Goal: Check status: Check status

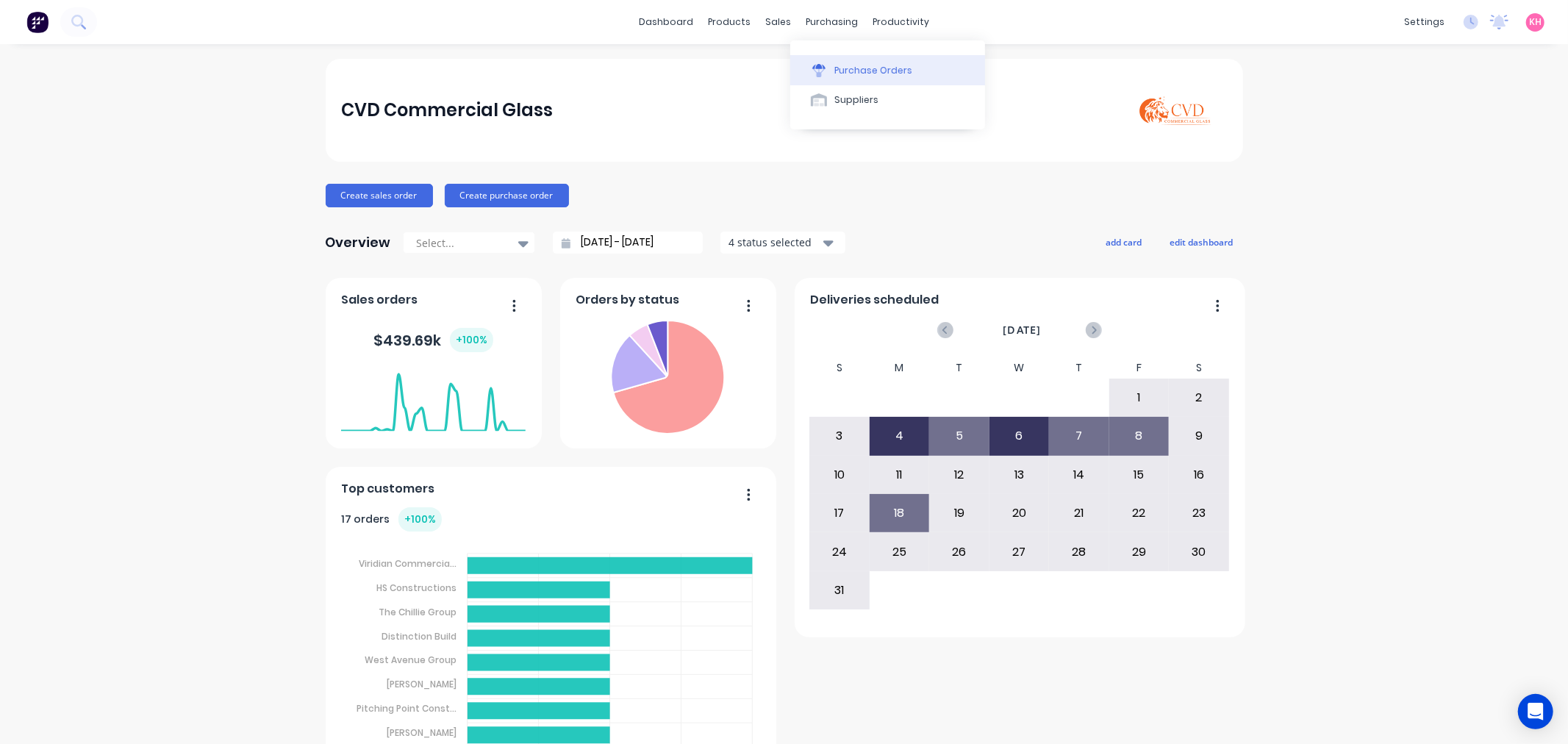
click at [837, 58] on button "Purchase Orders" at bounding box center [888, 70] width 195 height 30
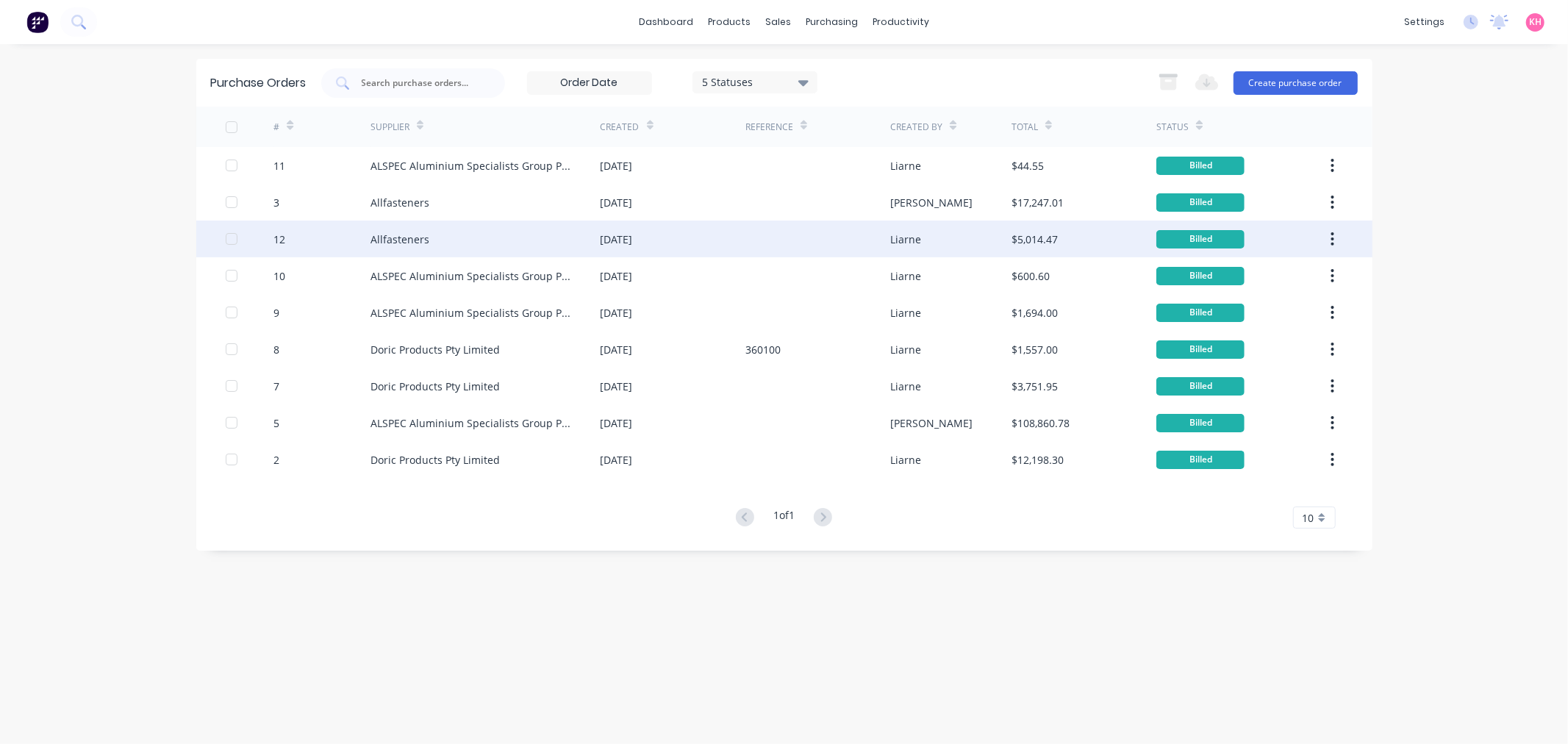
click at [581, 232] on div "Allfasteners" at bounding box center [485, 238] width 230 height 37
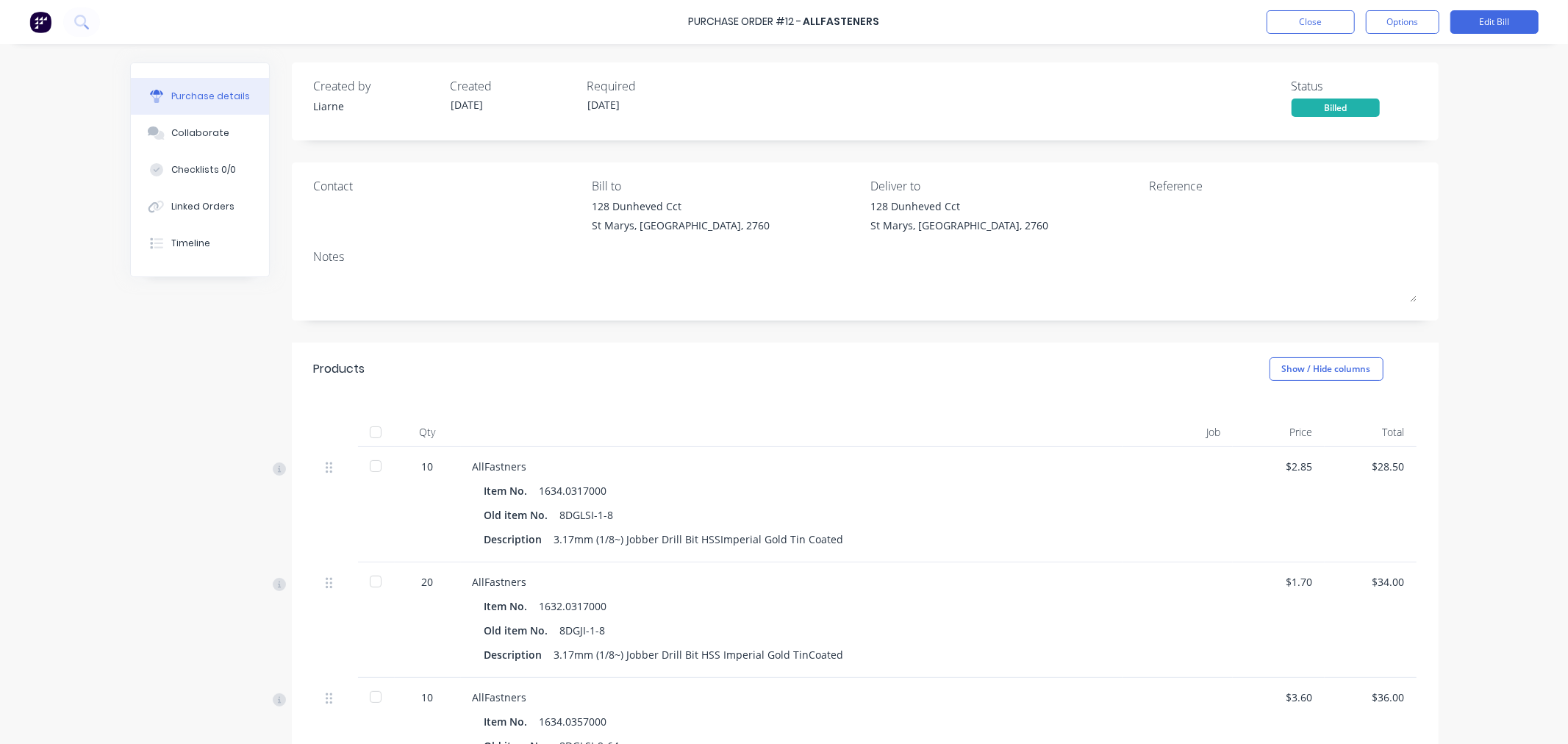
click at [1292, 111] on div "Billed" at bounding box center [1336, 108] width 88 height 19
click at [1331, 107] on div "Billed" at bounding box center [1336, 108] width 88 height 19
drag, startPoint x: 1332, startPoint y: 107, endPoint x: 1403, endPoint y: 46, distance: 93.6
click at [1400, 47] on div "Purchase details Collaborate Checklists 0/0 Linked Orders Timeline Created by L…" at bounding box center [784, 350] width 1338 height 670
click at [1420, 19] on button "Options" at bounding box center [1403, 22] width 73 height 23
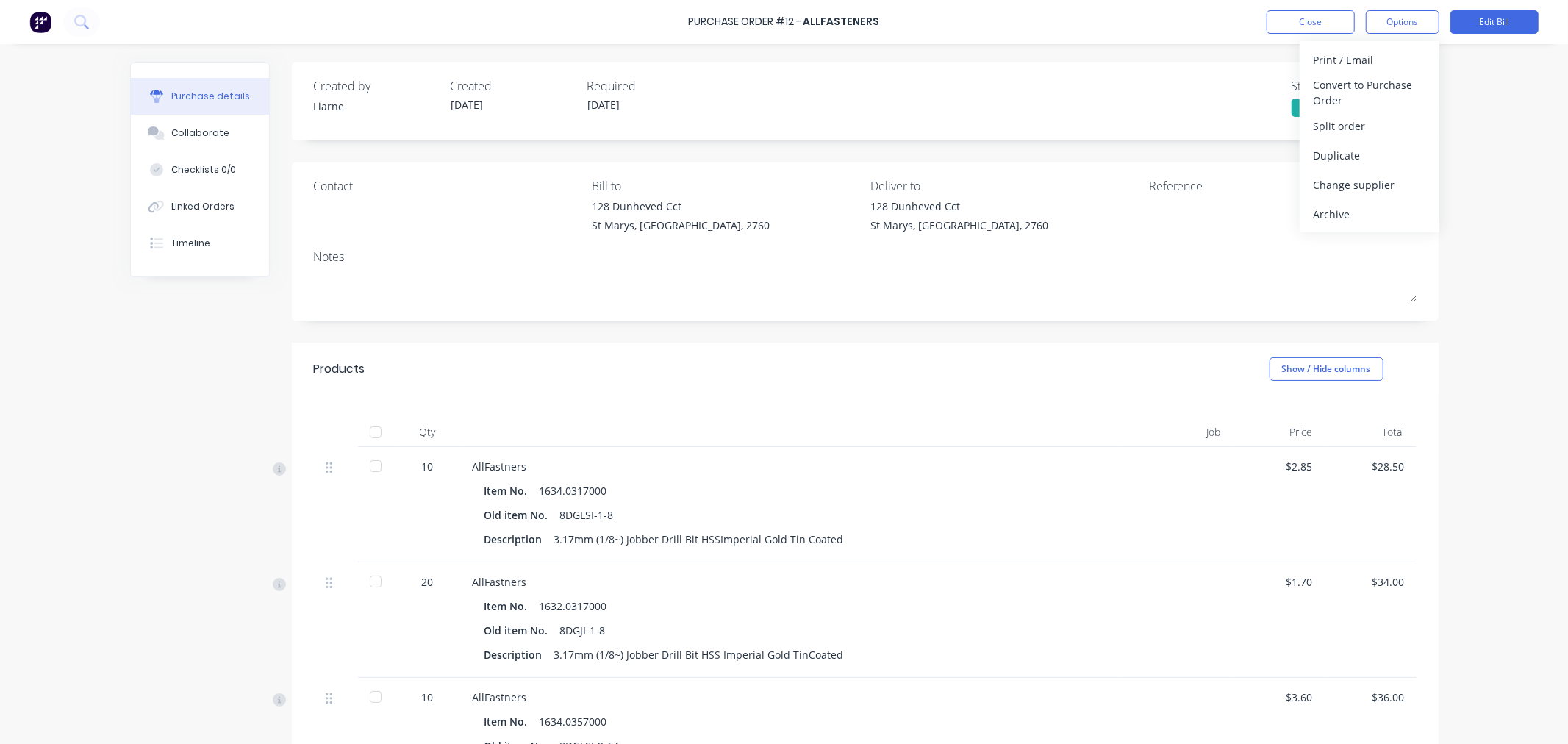
click at [1166, 136] on div "Created by [PERSON_NAME] Created [DATE] Required [DATE] Status Billed" at bounding box center [866, 101] width 1147 height 78
click at [208, 240] on button "Timeline" at bounding box center [200, 243] width 138 height 37
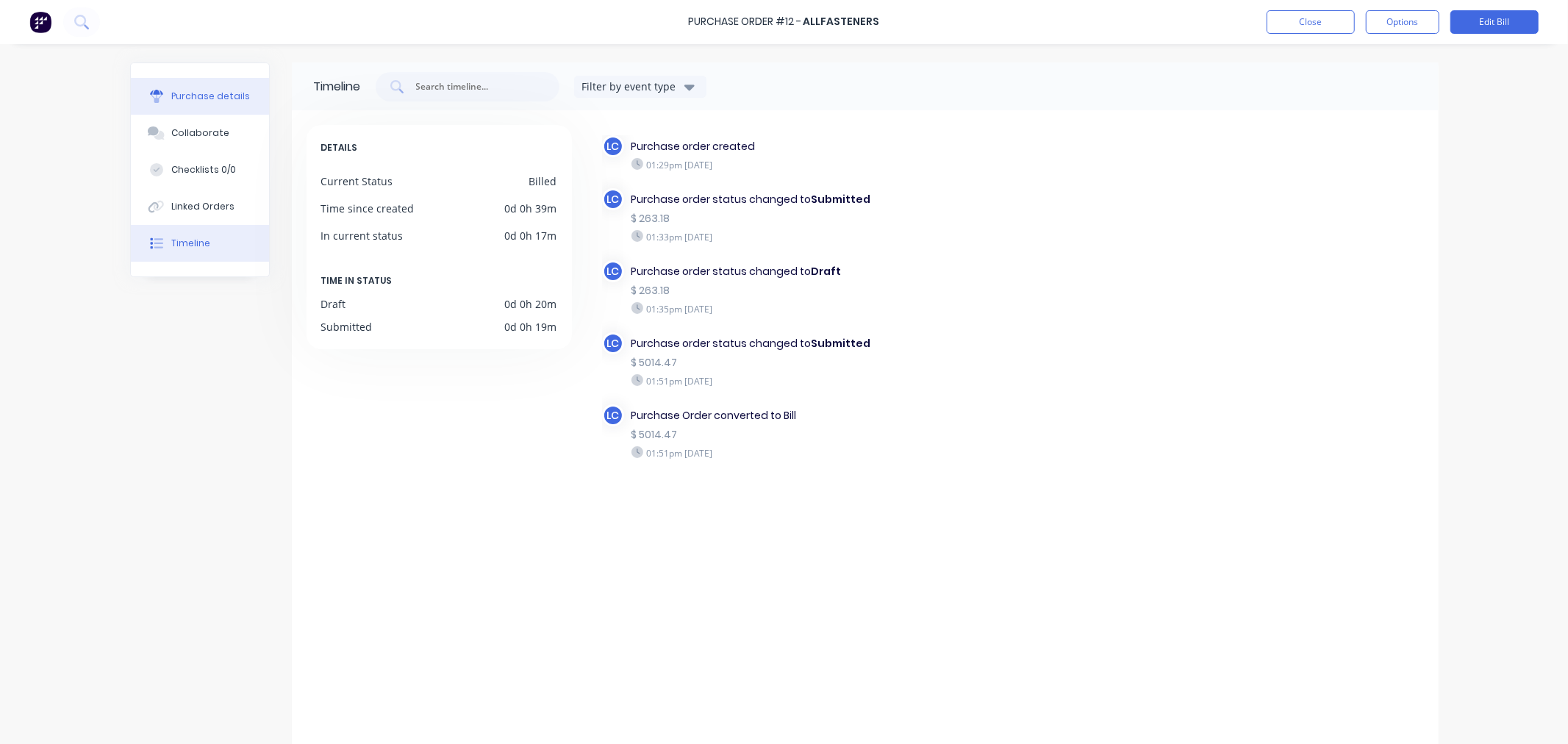
click at [202, 99] on div "Purchase details" at bounding box center [210, 96] width 79 height 13
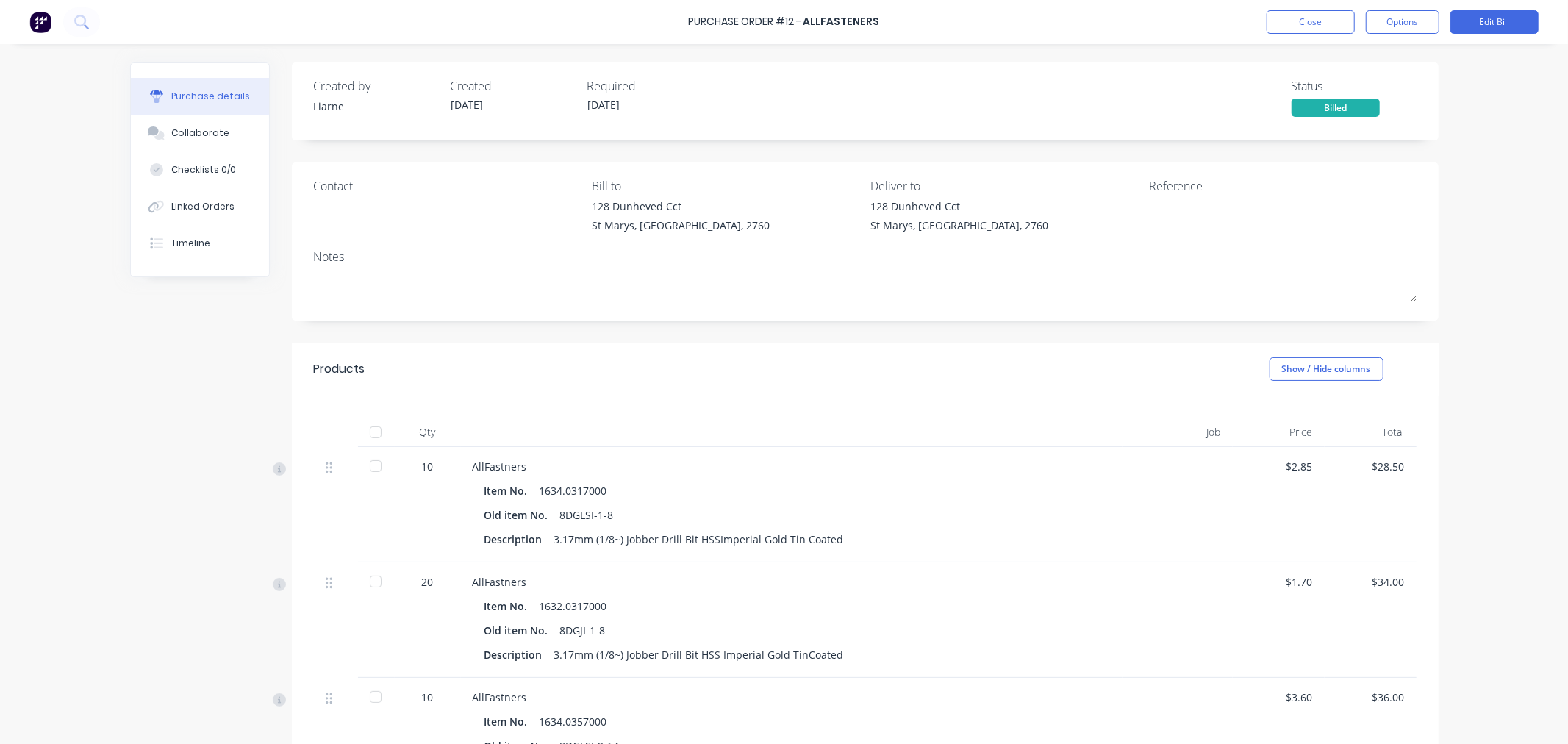
click at [1292, 108] on div "Billed" at bounding box center [1336, 108] width 88 height 19
click at [1303, 106] on div "Billed" at bounding box center [1336, 108] width 88 height 19
click at [1303, 6] on div "Purchase Order #12 - Allfasteners Close Options Edit Bill" at bounding box center [784, 22] width 1568 height 44
click at [1303, 15] on button "Close" at bounding box center [1310, 22] width 88 height 23
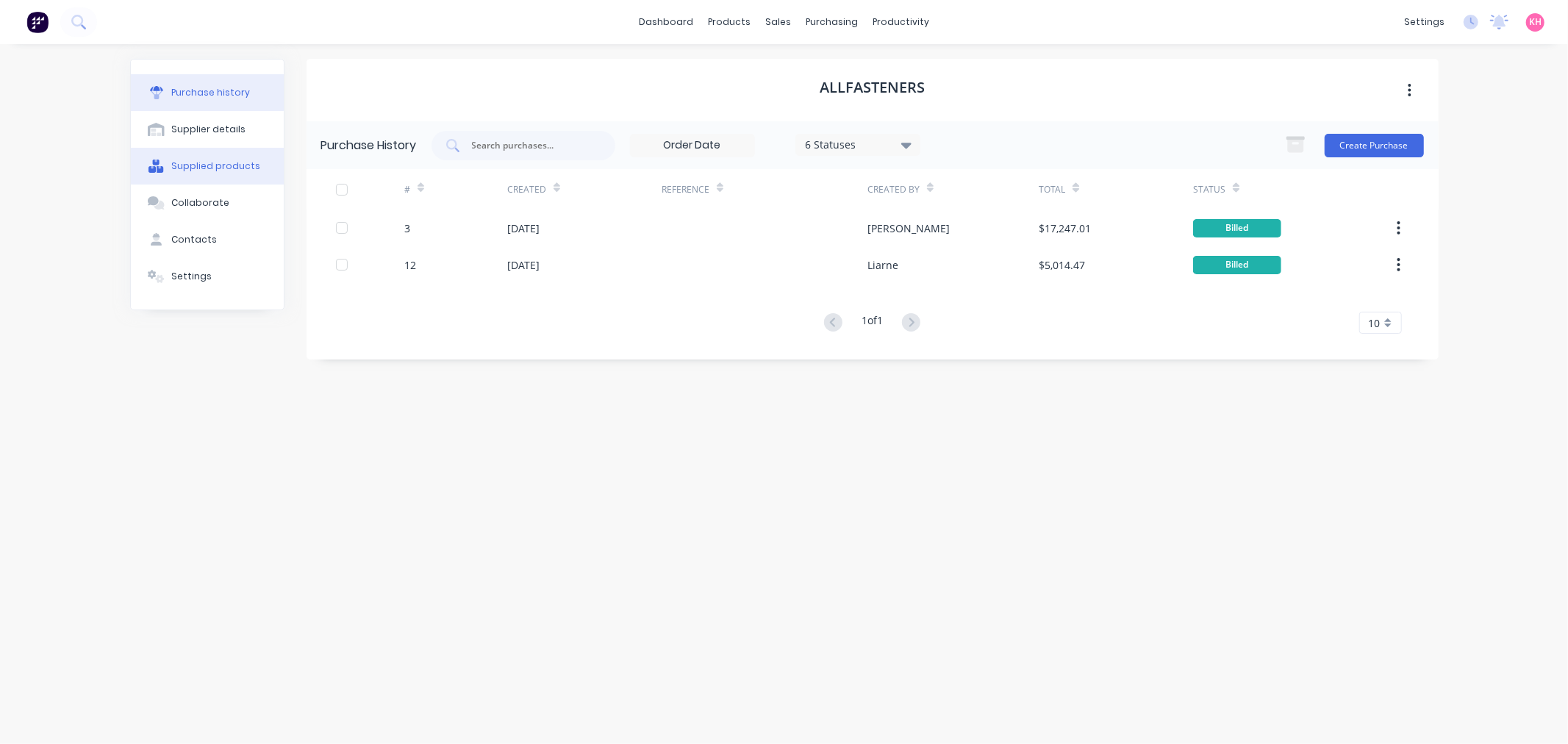
click at [196, 157] on button "Supplied products" at bounding box center [207, 166] width 153 height 37
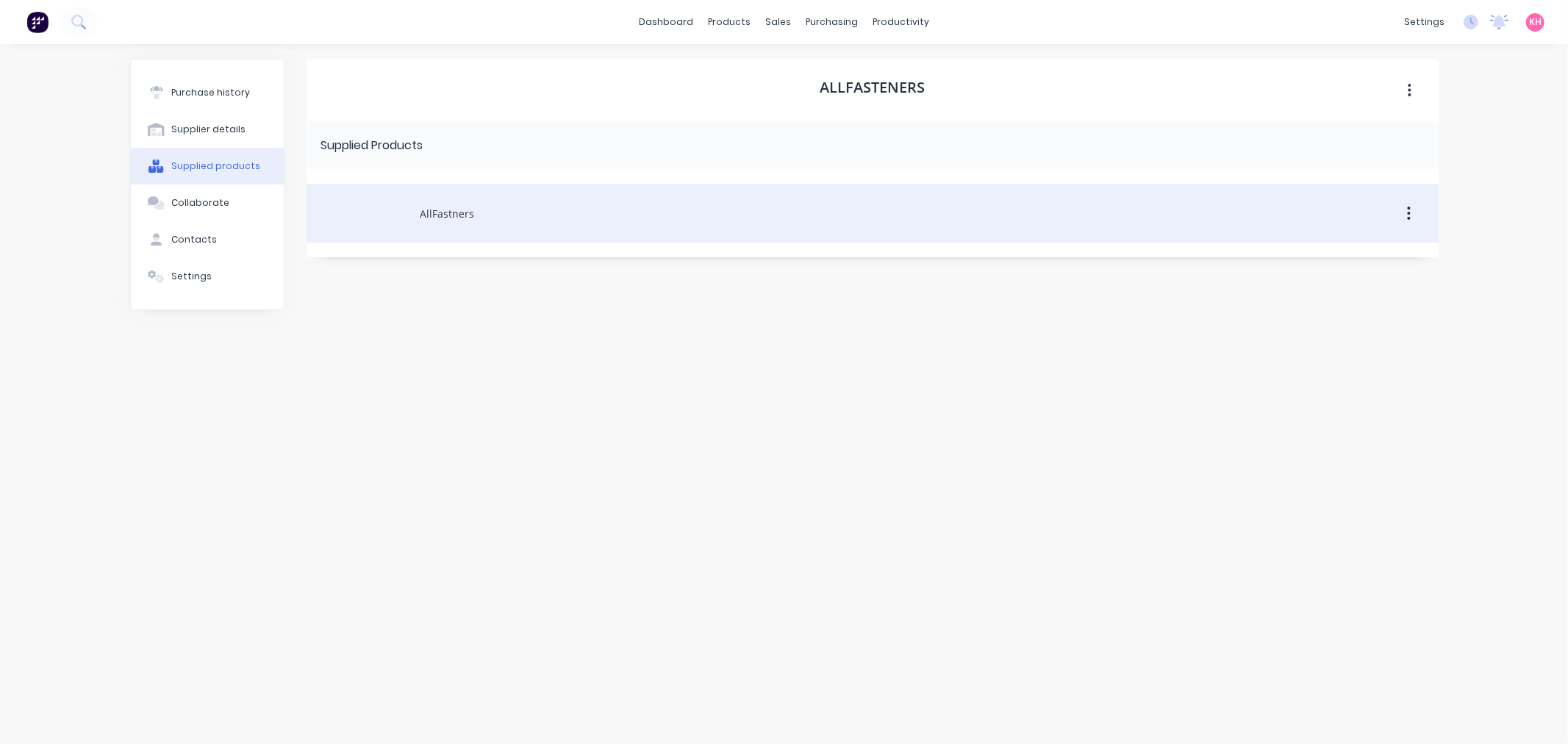
click at [539, 206] on div "AllFastners" at bounding box center [872, 213] width 1132 height 58
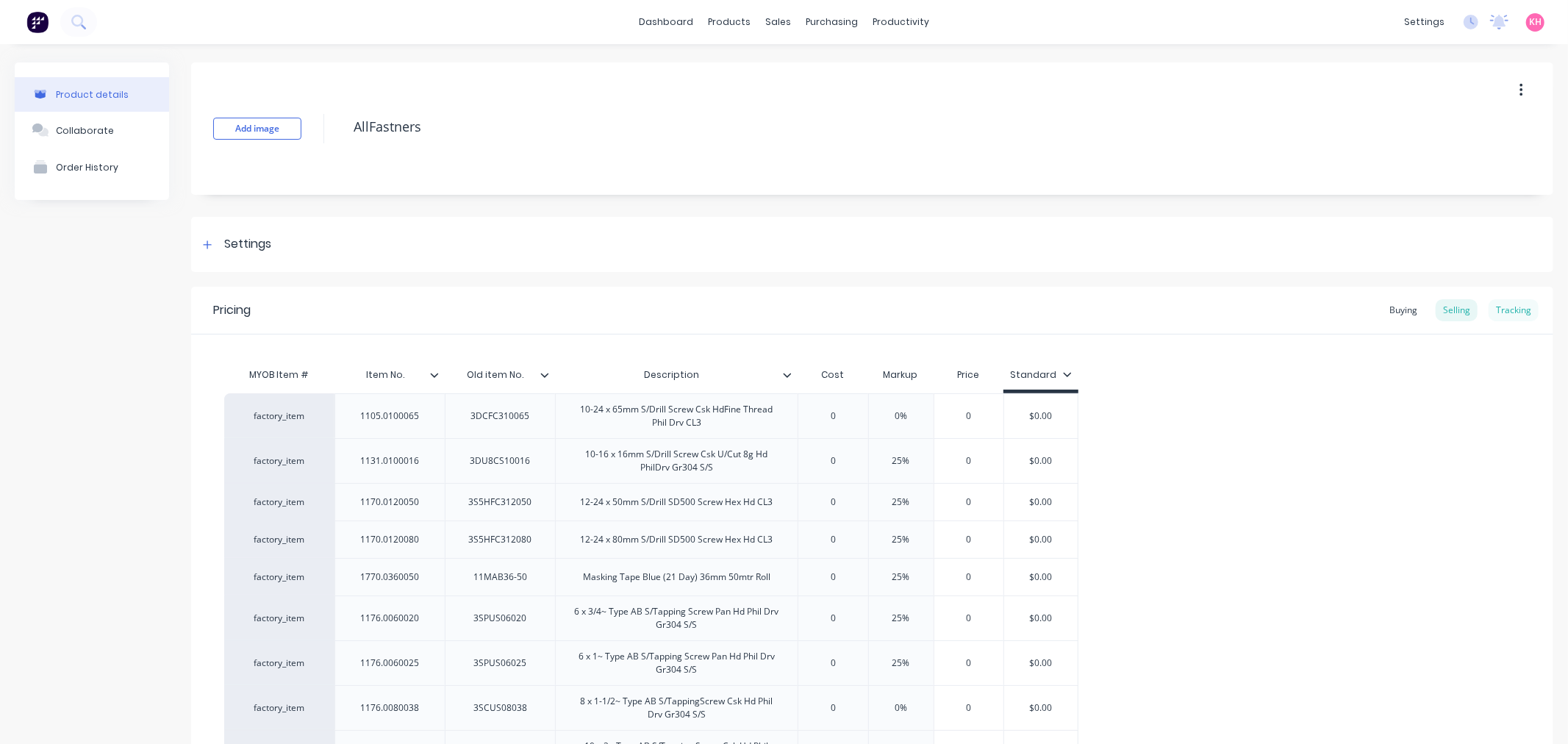
click at [1517, 309] on div "Tracking" at bounding box center [1513, 310] width 50 height 22
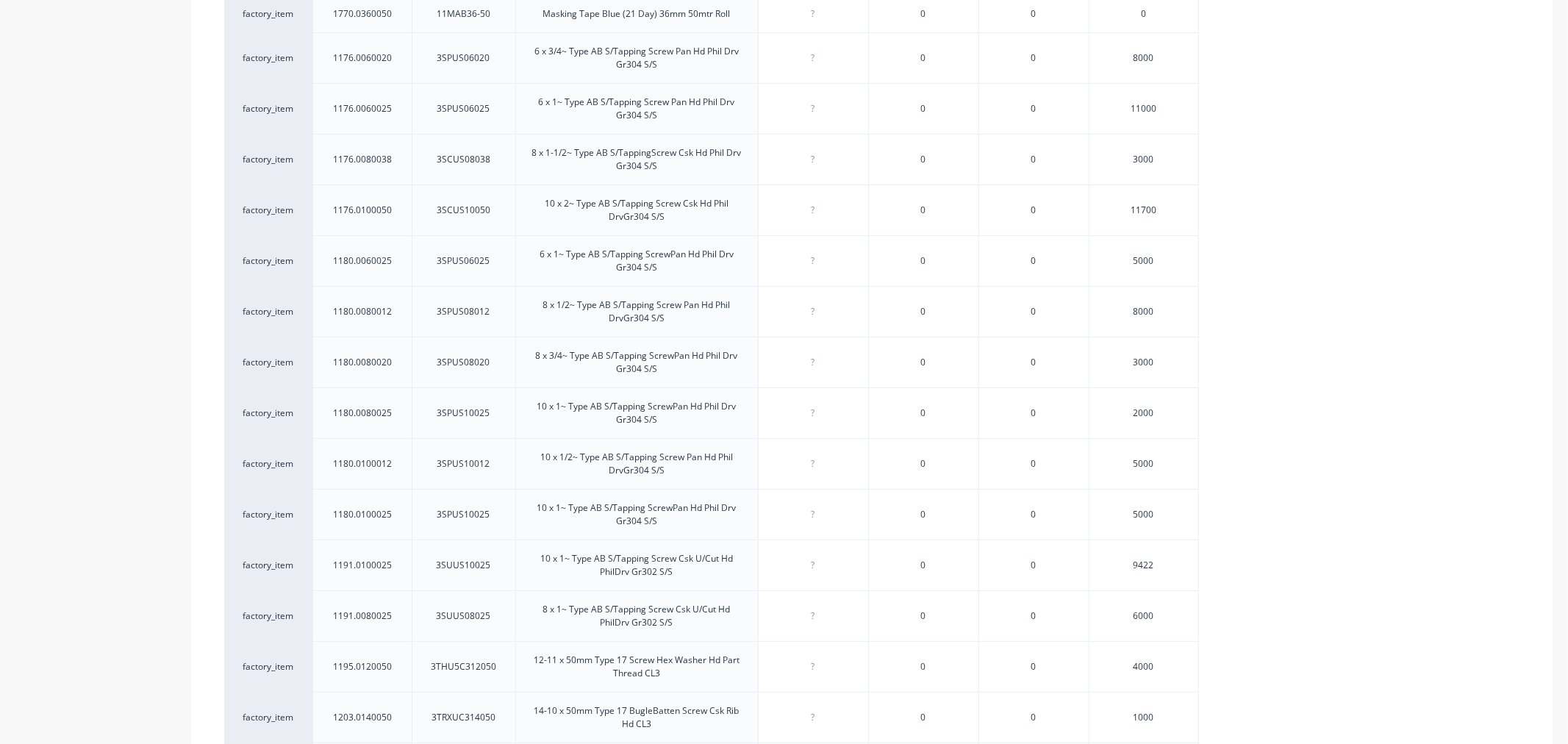
scroll to position [163, 0]
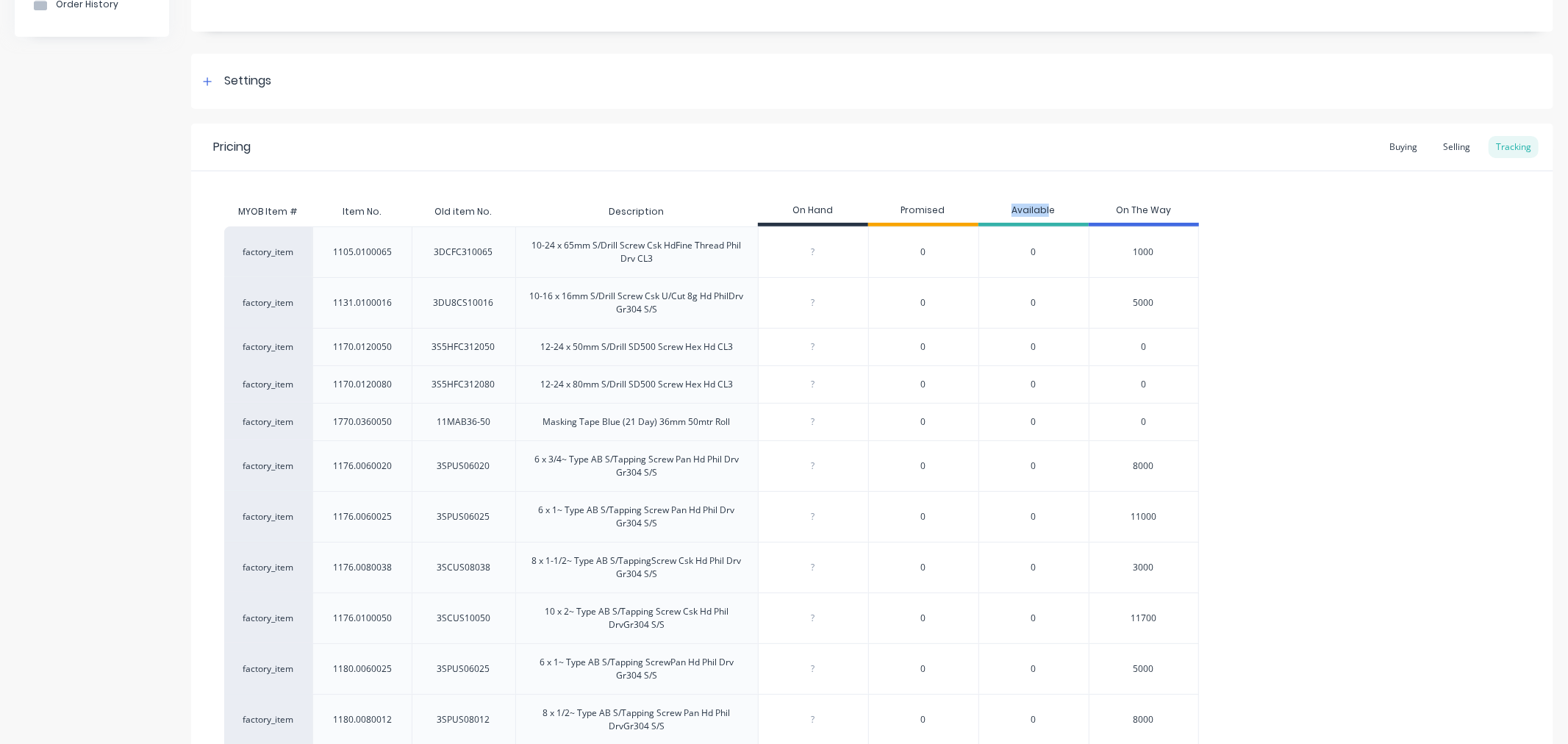
drag, startPoint x: 1050, startPoint y: 209, endPoint x: 1015, endPoint y: 189, distance: 40.3
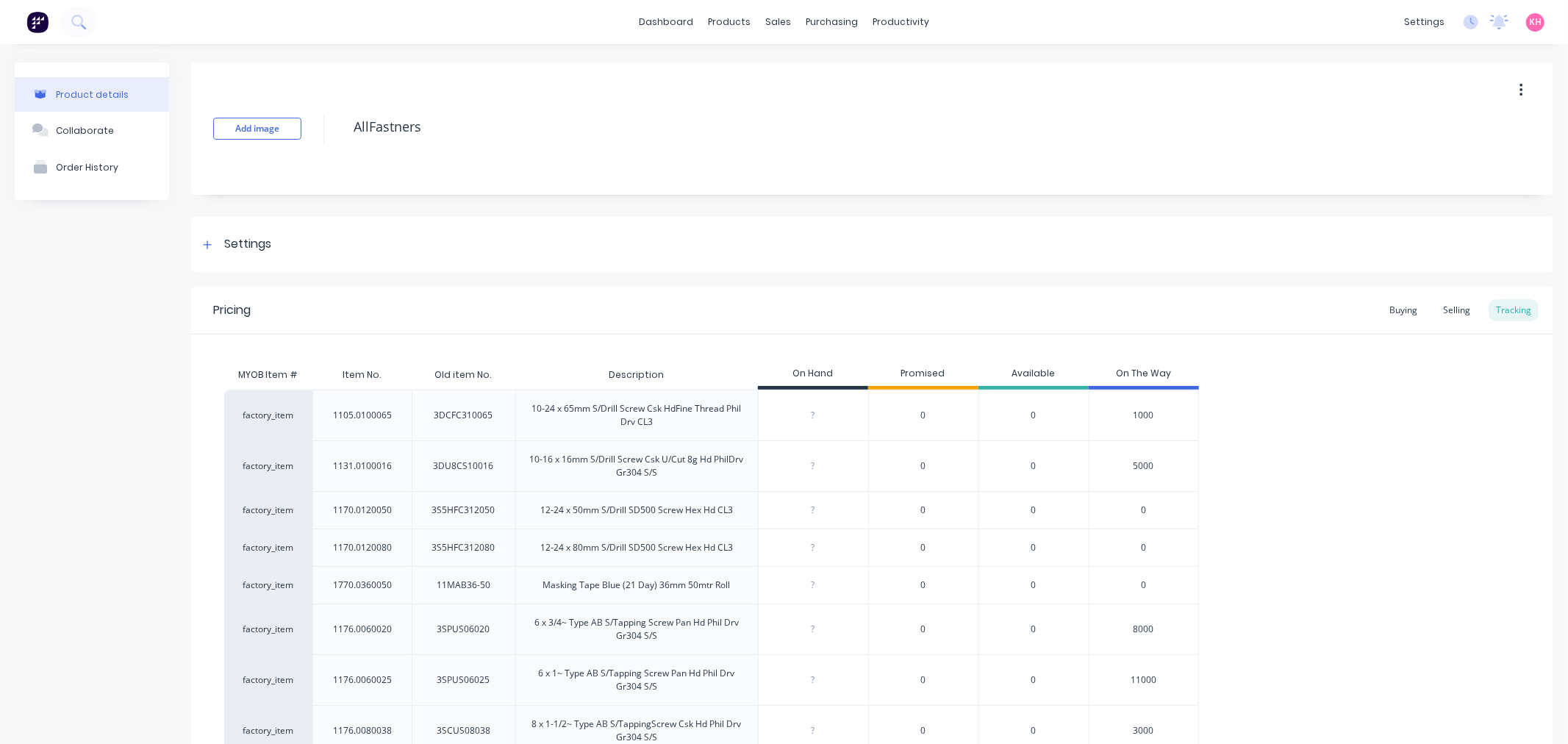
click at [1504, 97] on button "button" at bounding box center [1521, 90] width 34 height 26
drag, startPoint x: 1262, startPoint y: 132, endPoint x: 539, endPoint y: 202, distance: 726.4
click at [1254, 136] on textarea "AllFastners" at bounding box center [873, 127] width 1054 height 34
click at [924, 96] on div "Planner" at bounding box center [916, 100] width 34 height 13
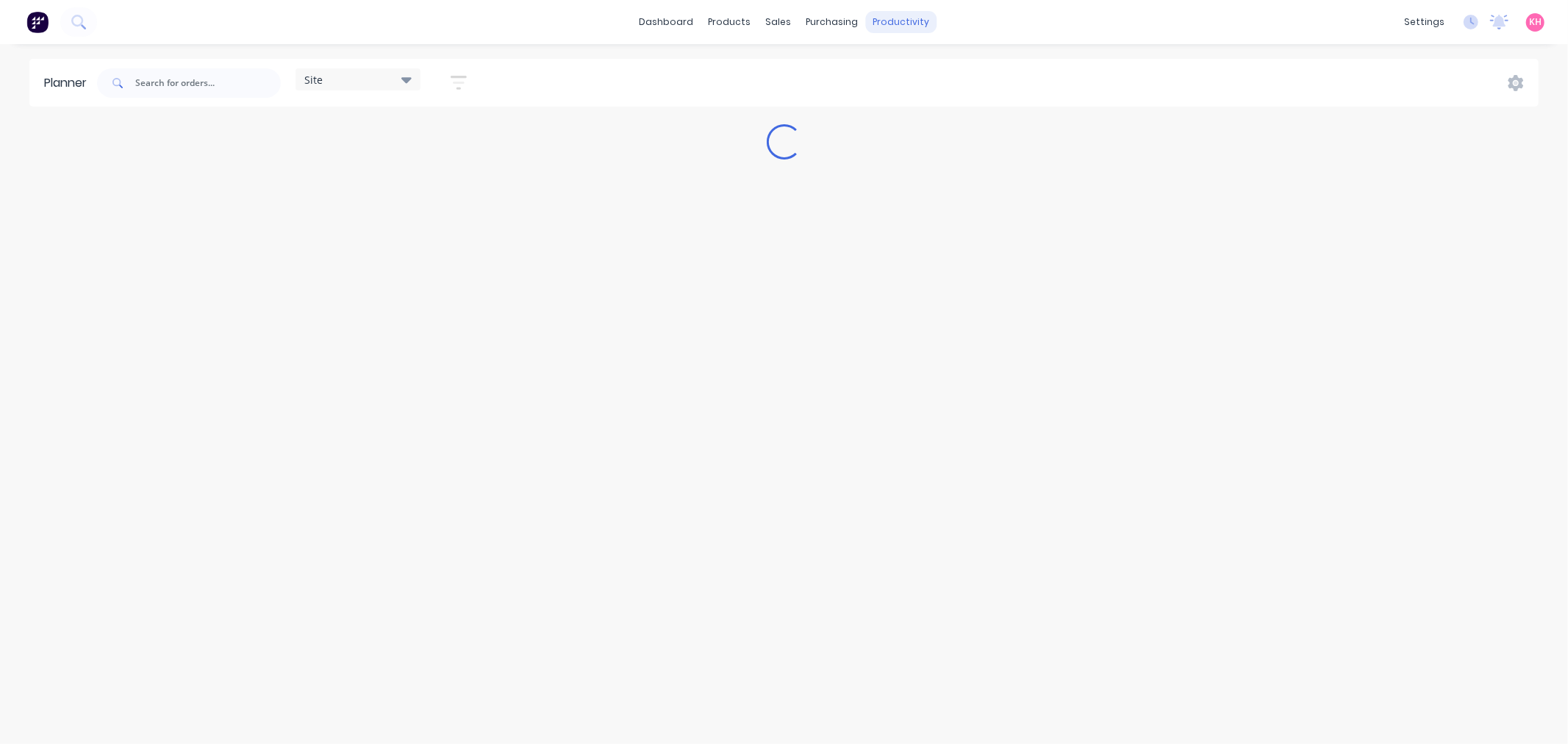
click at [905, 27] on div "productivity" at bounding box center [901, 22] width 72 height 22
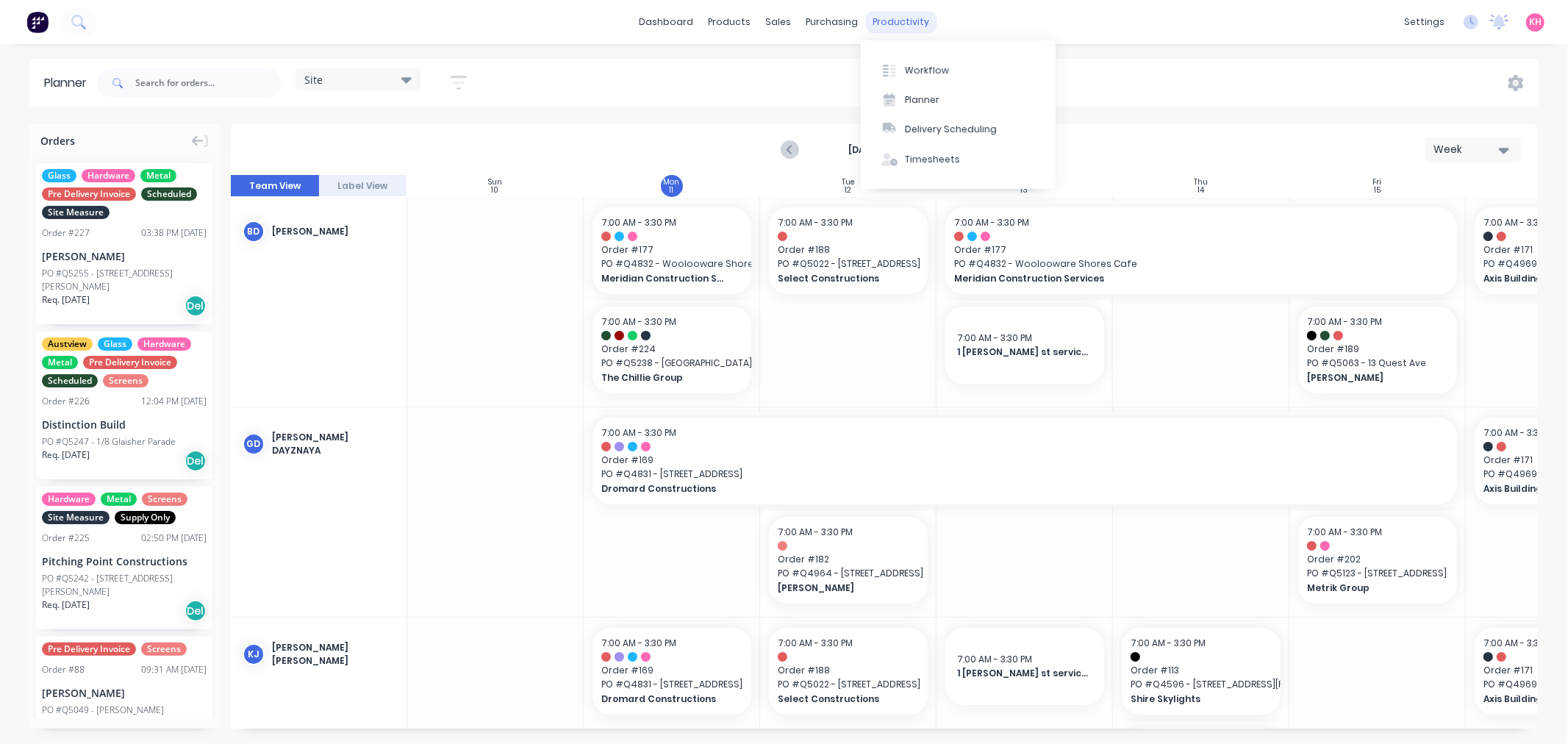
scroll to position [0, 1]
click at [809, 28] on div "purchasing" at bounding box center [832, 22] width 67 height 22
click at [853, 81] on button "Purchase Orders" at bounding box center [895, 70] width 195 height 30
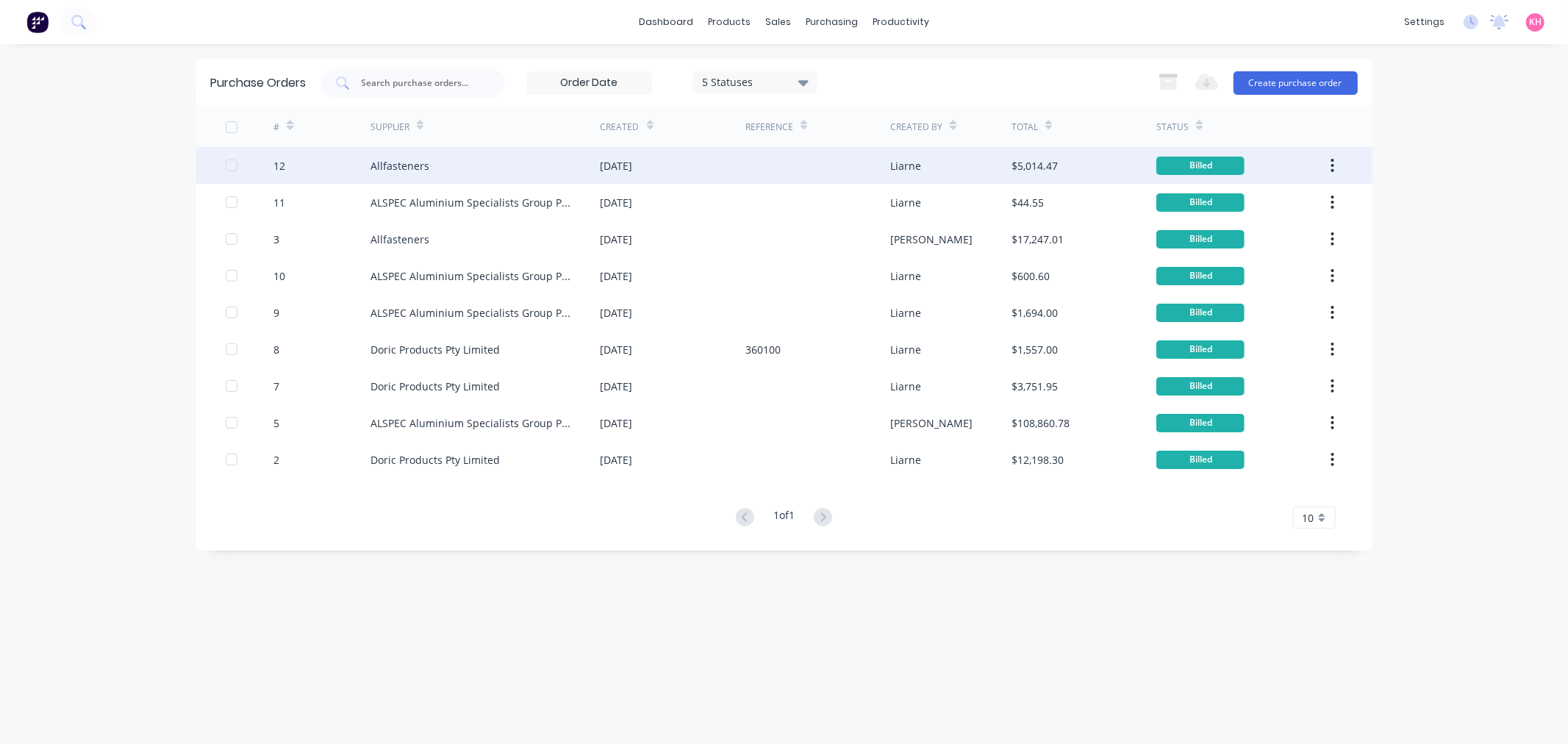
click at [1047, 158] on div "$5,014.47" at bounding box center [1034, 166] width 46 height 16
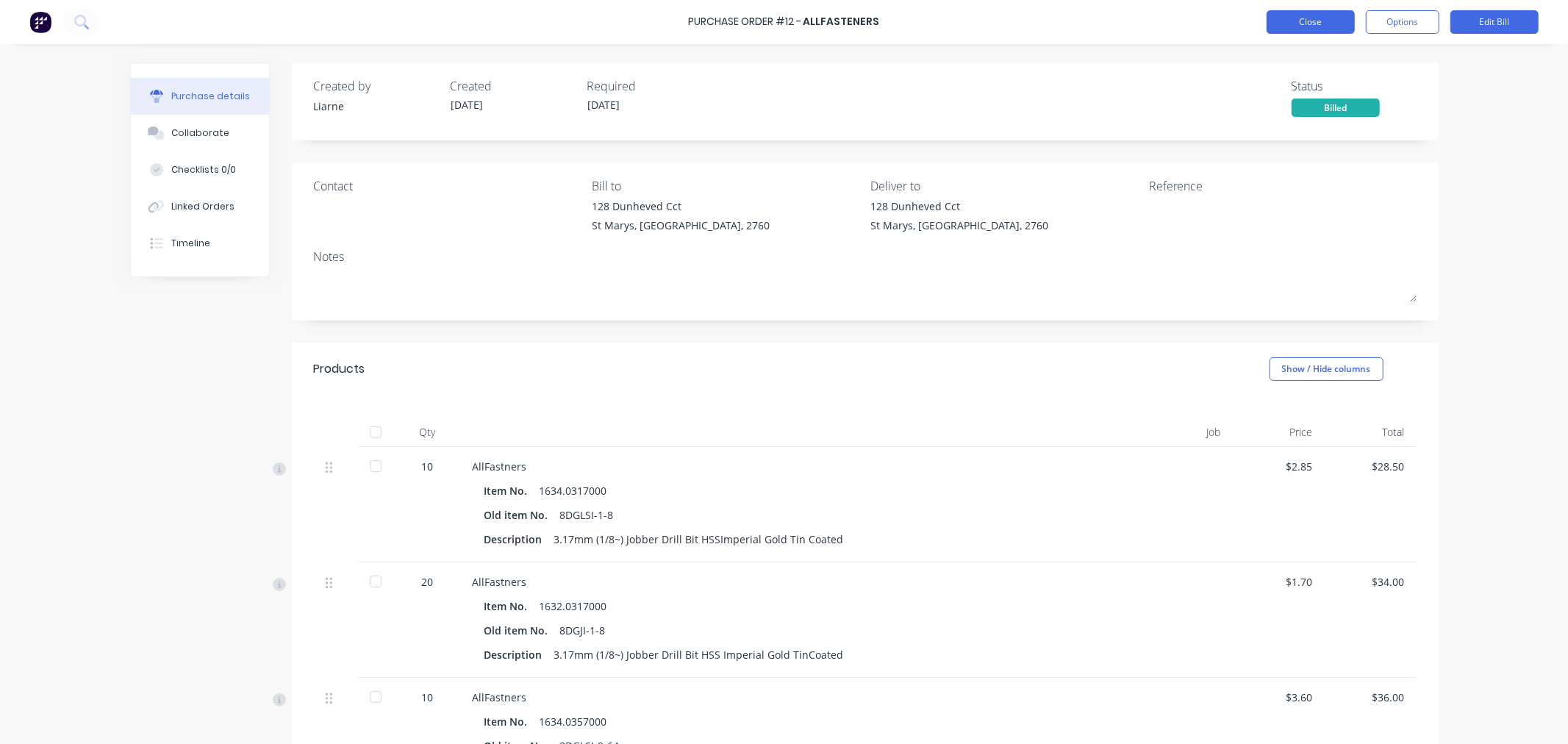
click at [1319, 19] on button "Close" at bounding box center [1310, 22] width 88 height 23
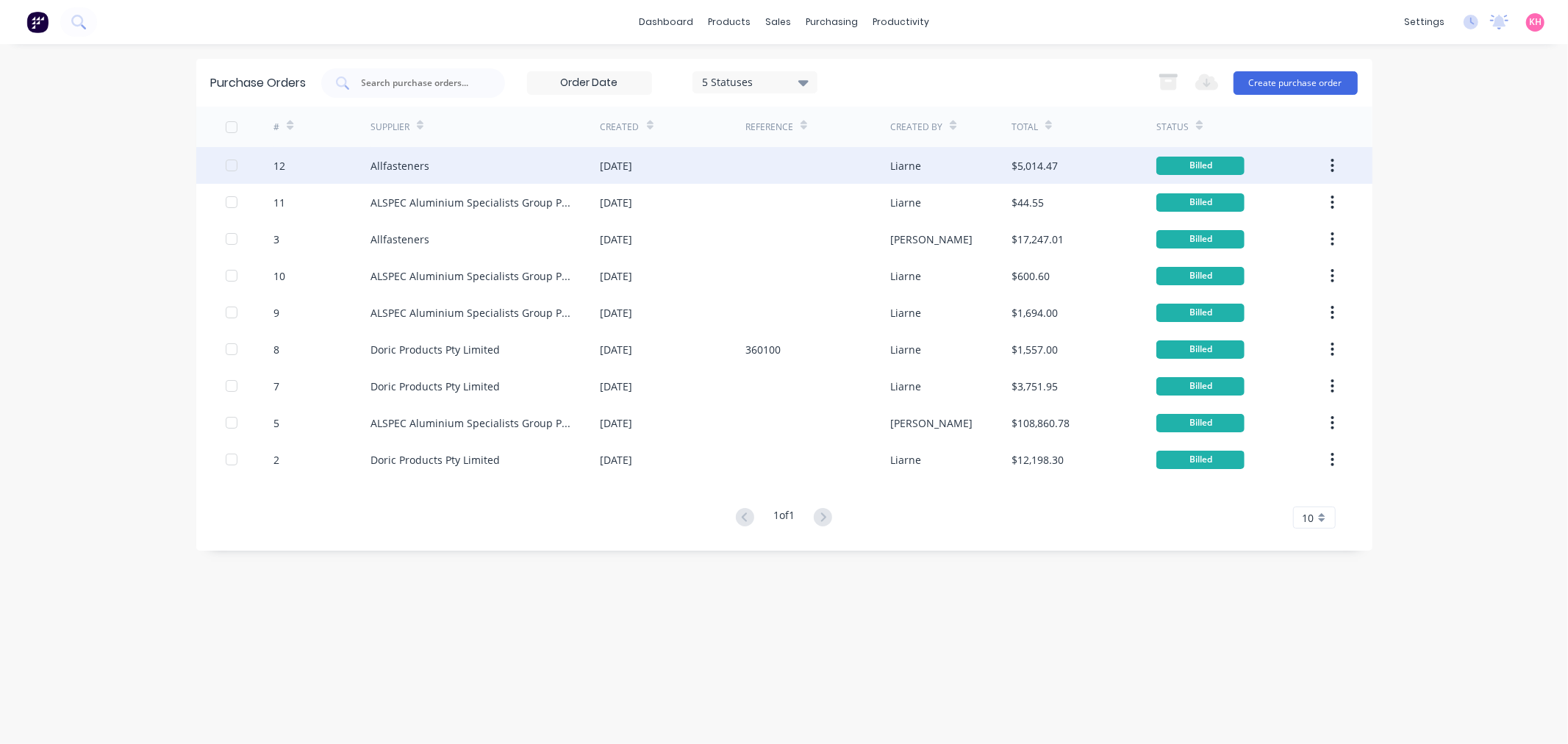
click at [1331, 172] on icon "button" at bounding box center [1333, 165] width 4 height 16
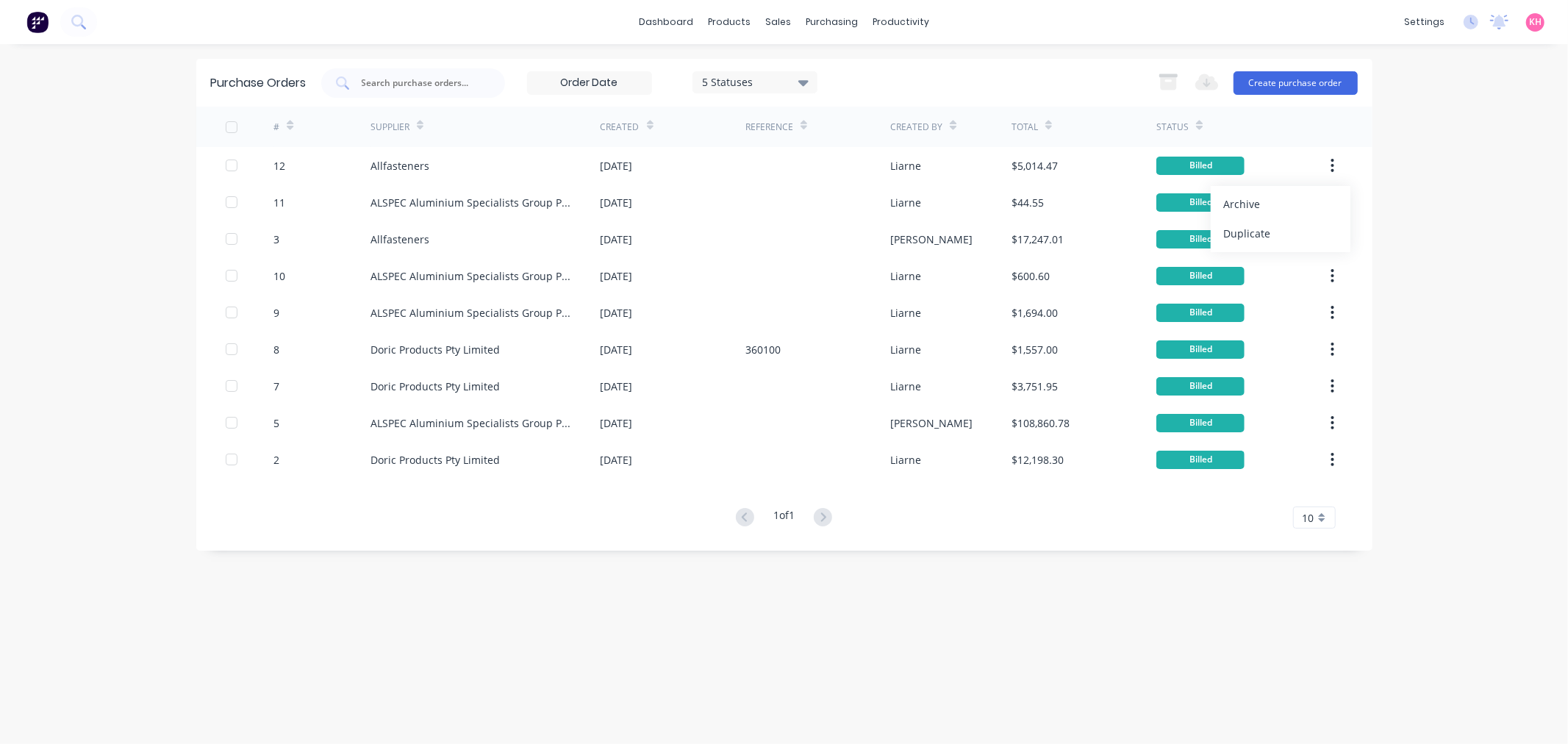
click at [1387, 146] on div "dashboard products sales purchasing productivity dashboard products Product Cat…" at bounding box center [784, 372] width 1568 height 744
click at [623, 81] on input at bounding box center [589, 83] width 123 height 22
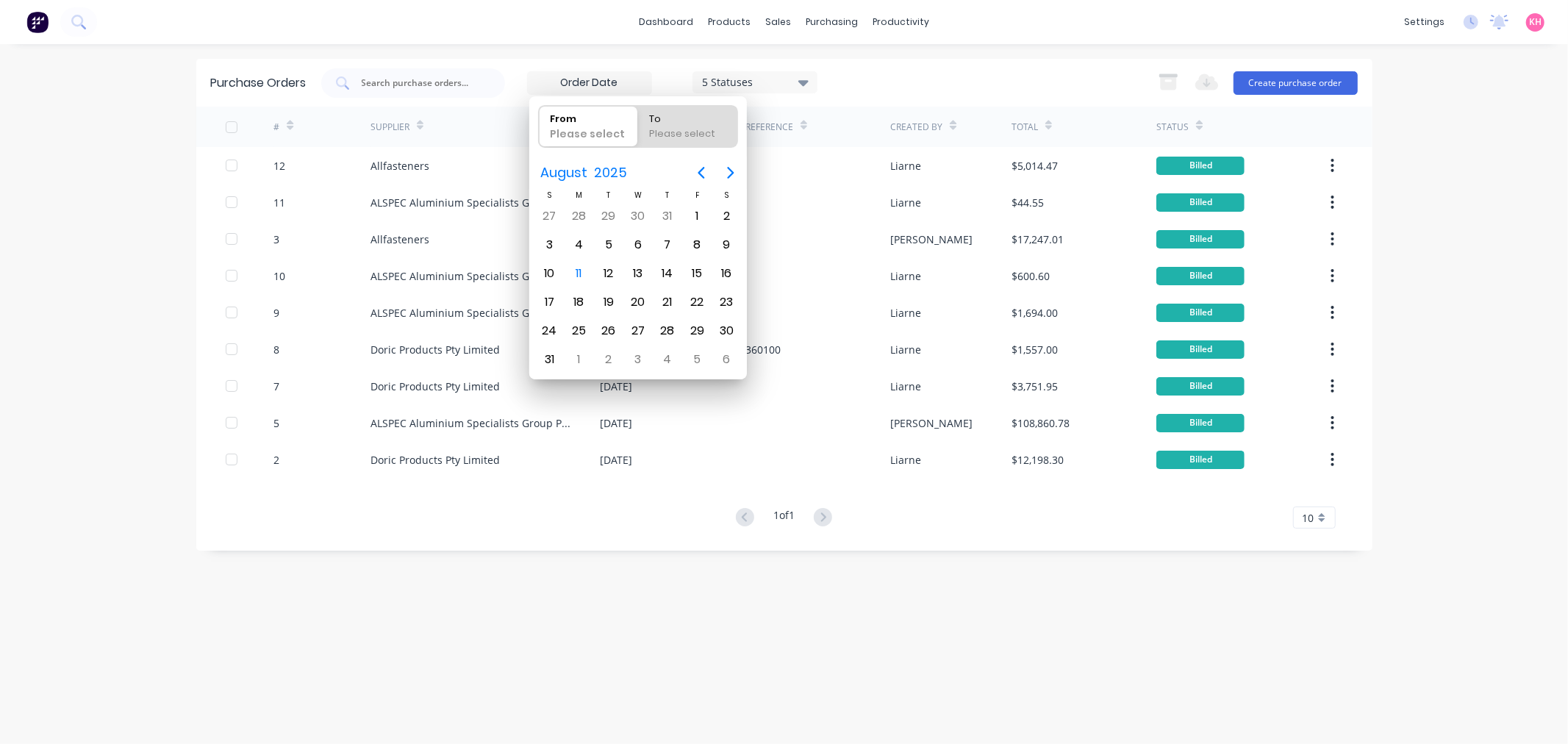
click at [752, 77] on div "5 Statuses" at bounding box center [754, 82] width 105 height 16
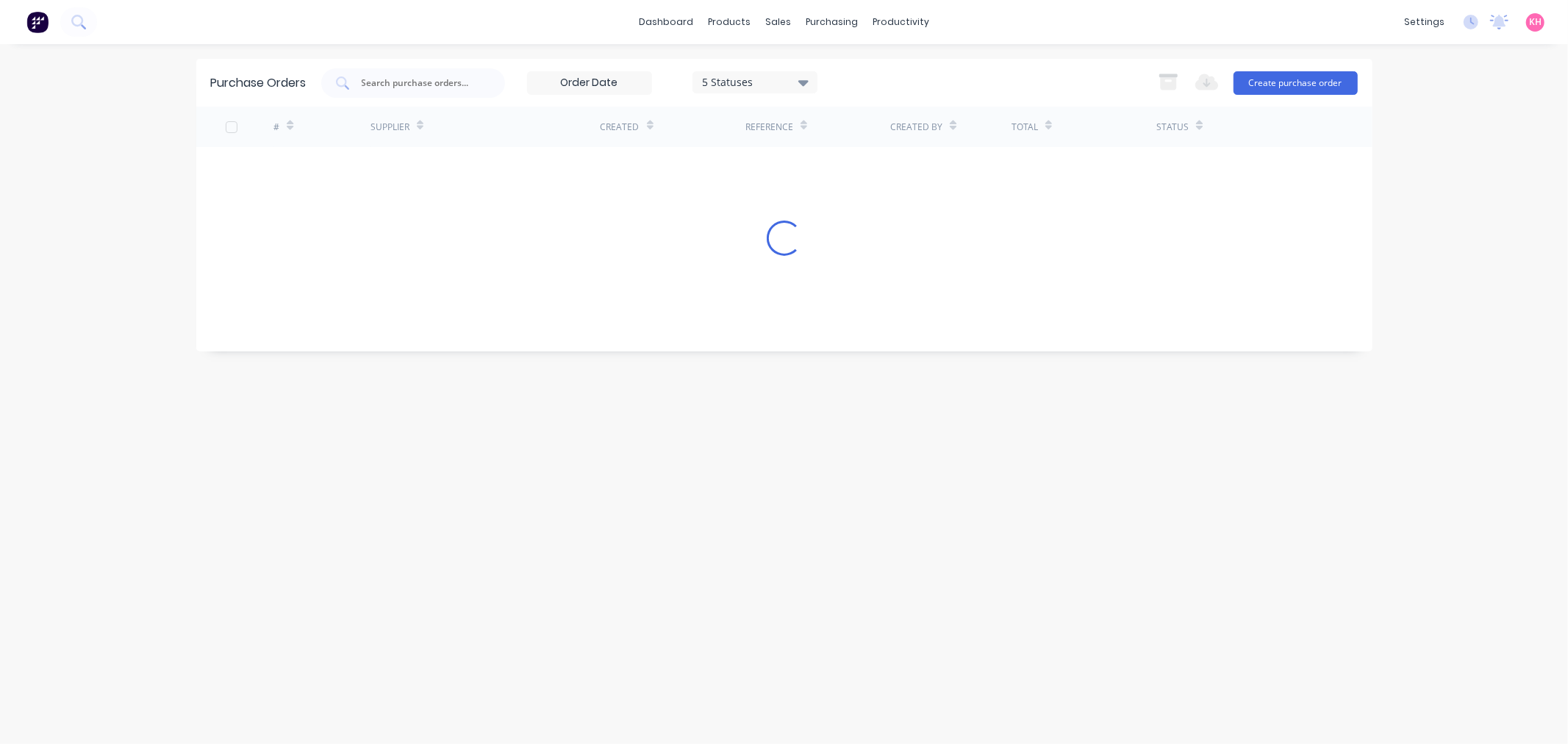
click at [784, 74] on div "5 Statuses" at bounding box center [754, 82] width 105 height 16
click at [785, 74] on div "5 Statuses" at bounding box center [754, 82] width 105 height 16
click at [806, 86] on icon at bounding box center [803, 82] width 10 height 16
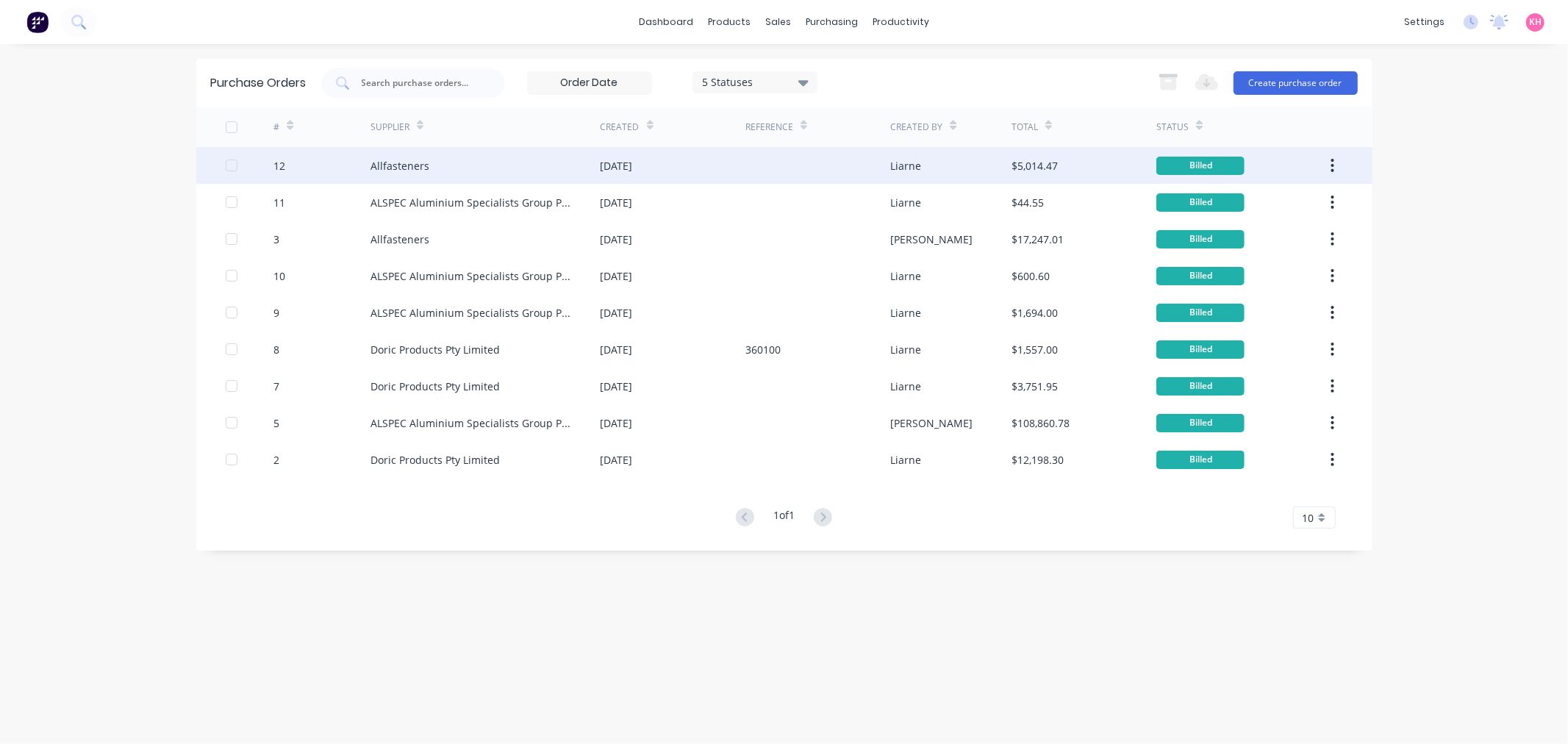
click at [987, 170] on div "Liarne" at bounding box center [951, 165] width 122 height 37
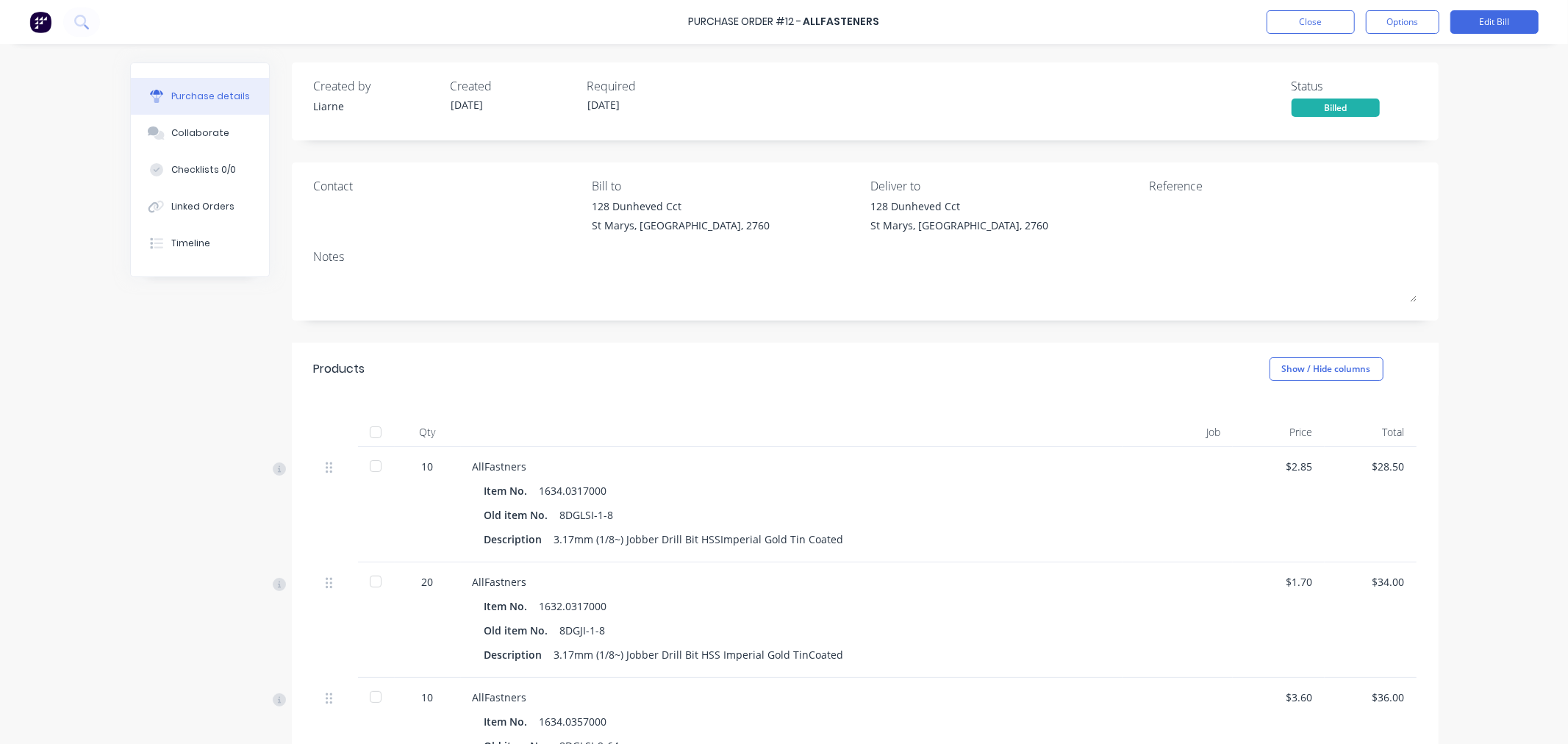
click at [1336, 108] on div "Billed" at bounding box center [1336, 108] width 88 height 19
click at [1319, 107] on div "Billed" at bounding box center [1336, 108] width 88 height 19
click at [1489, 19] on button "Edit Bill" at bounding box center [1494, 22] width 88 height 23
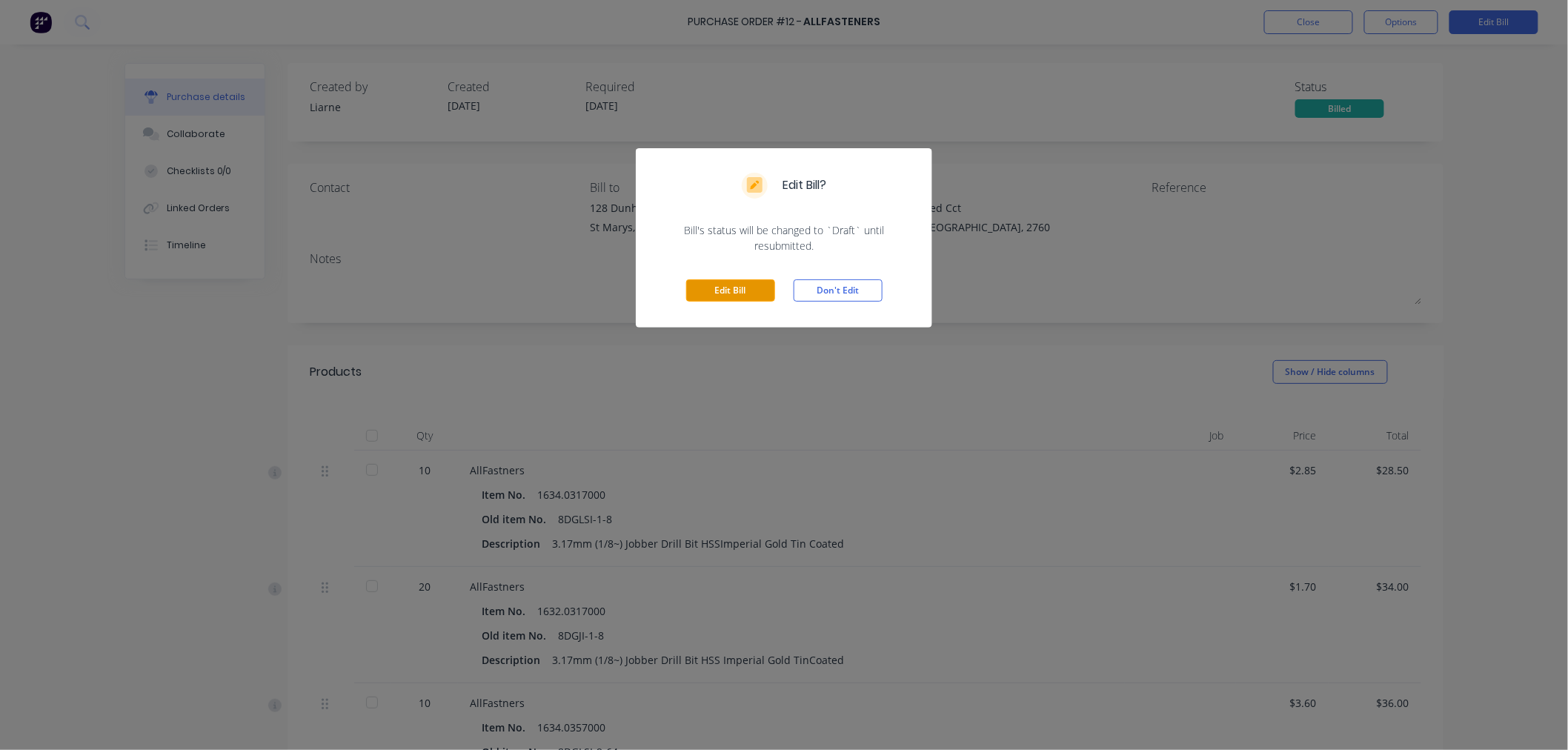
click at [691, 291] on button "Edit Bill" at bounding box center [731, 291] width 89 height 22
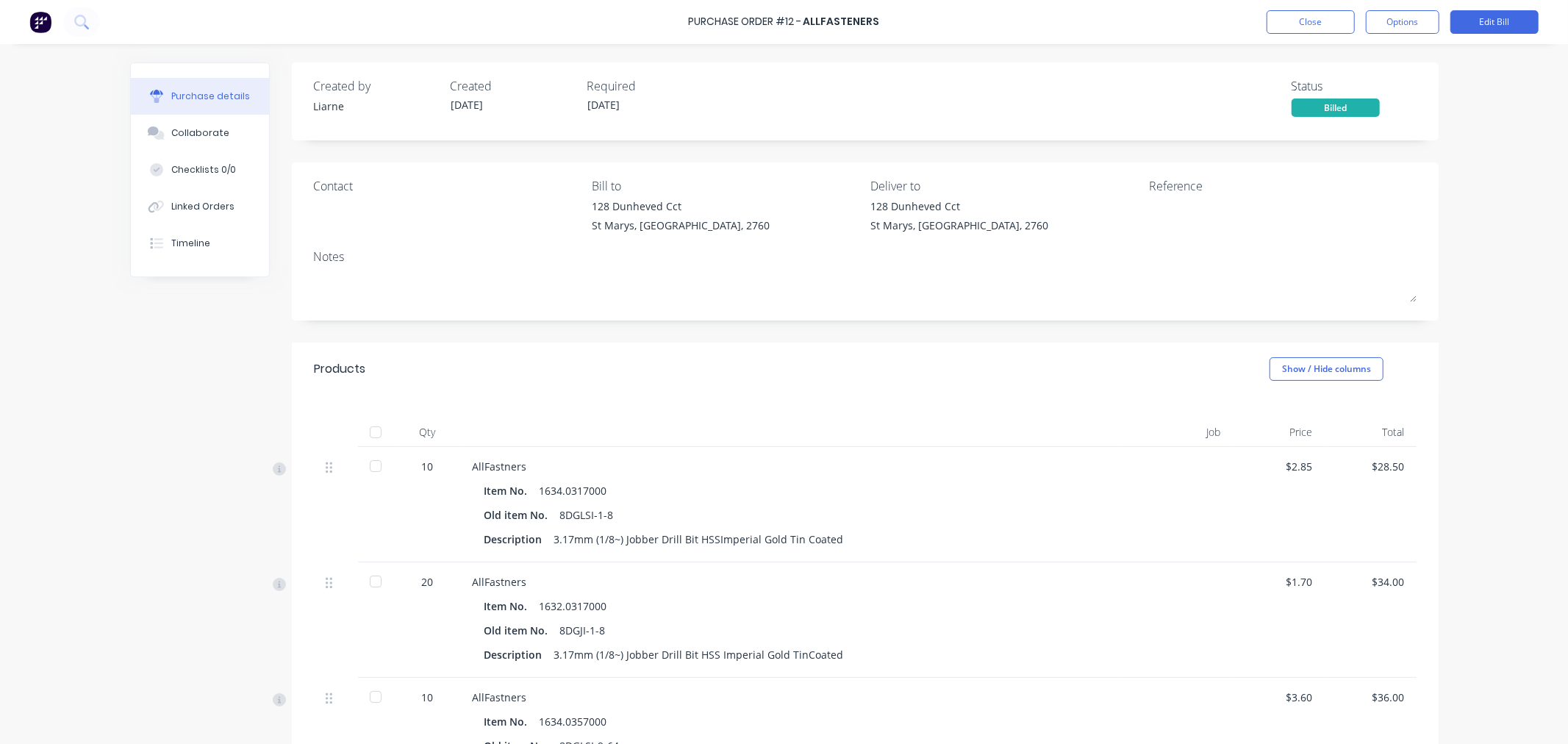
click at [1337, 108] on div "Billed" at bounding box center [1336, 108] width 88 height 19
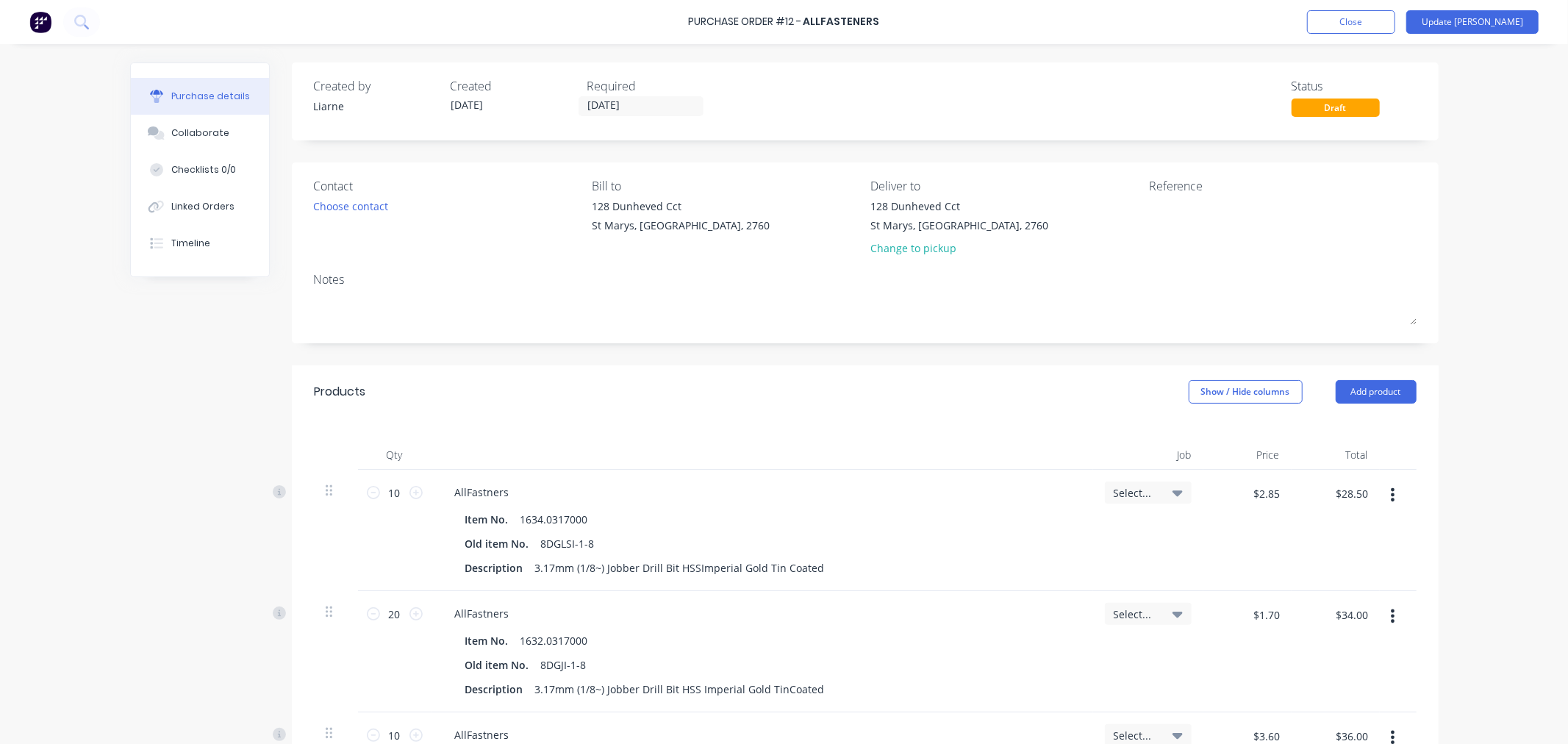
click at [1347, 106] on div "Draft" at bounding box center [1336, 108] width 88 height 19
click at [1325, 109] on div "Draft" at bounding box center [1336, 108] width 88 height 19
click at [1356, 104] on div "Draft" at bounding box center [1336, 108] width 88 height 19
click at [1314, 109] on div "Draft" at bounding box center [1336, 108] width 88 height 19
click at [1305, 113] on div "Draft" at bounding box center [1336, 108] width 88 height 19
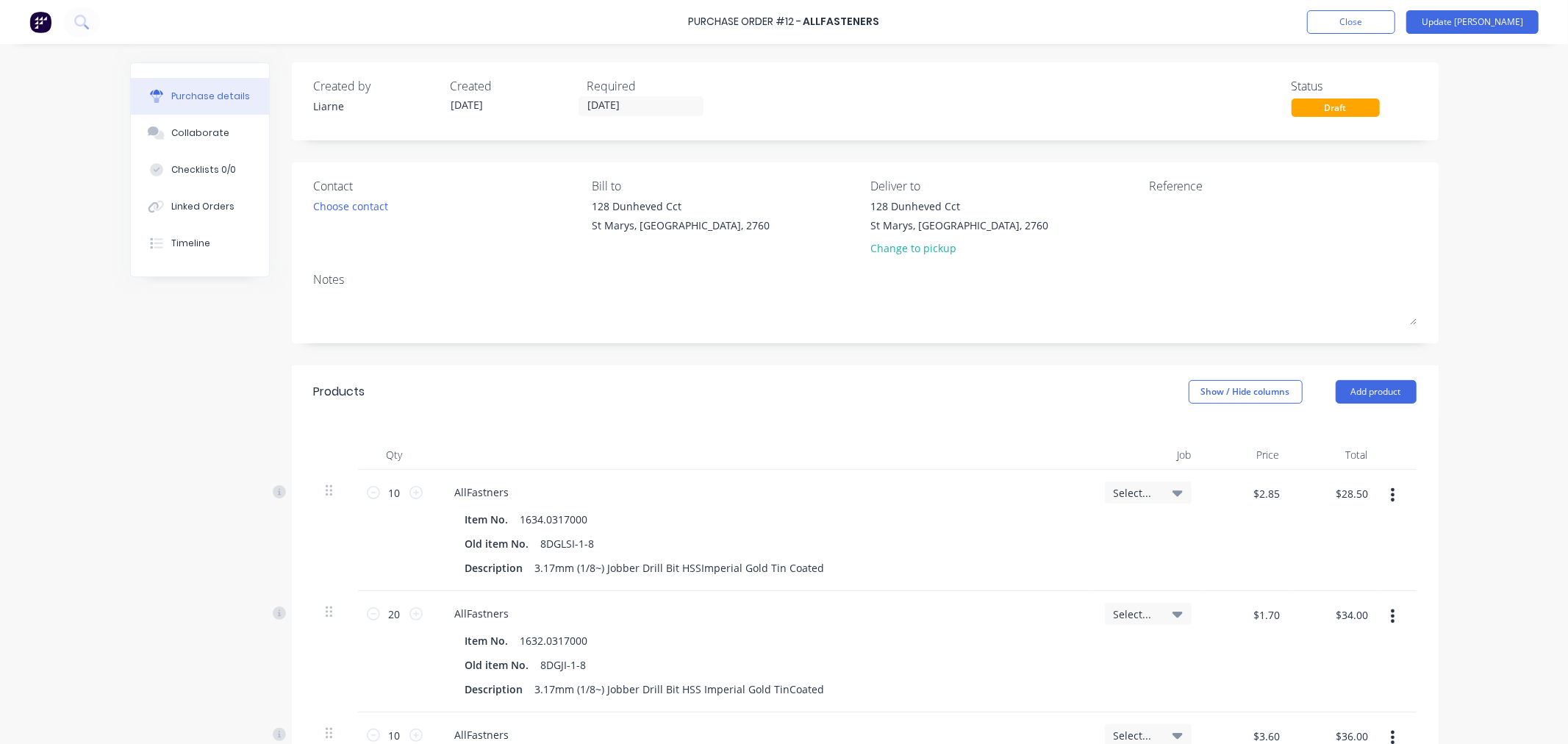
click at [1561, 19] on div "Purchase Order #12 - Allfasteners Add product Close Update Bill" at bounding box center [784, 22] width 1568 height 44
click at [1489, 19] on button "Update [PERSON_NAME]" at bounding box center [1473, 22] width 132 height 23
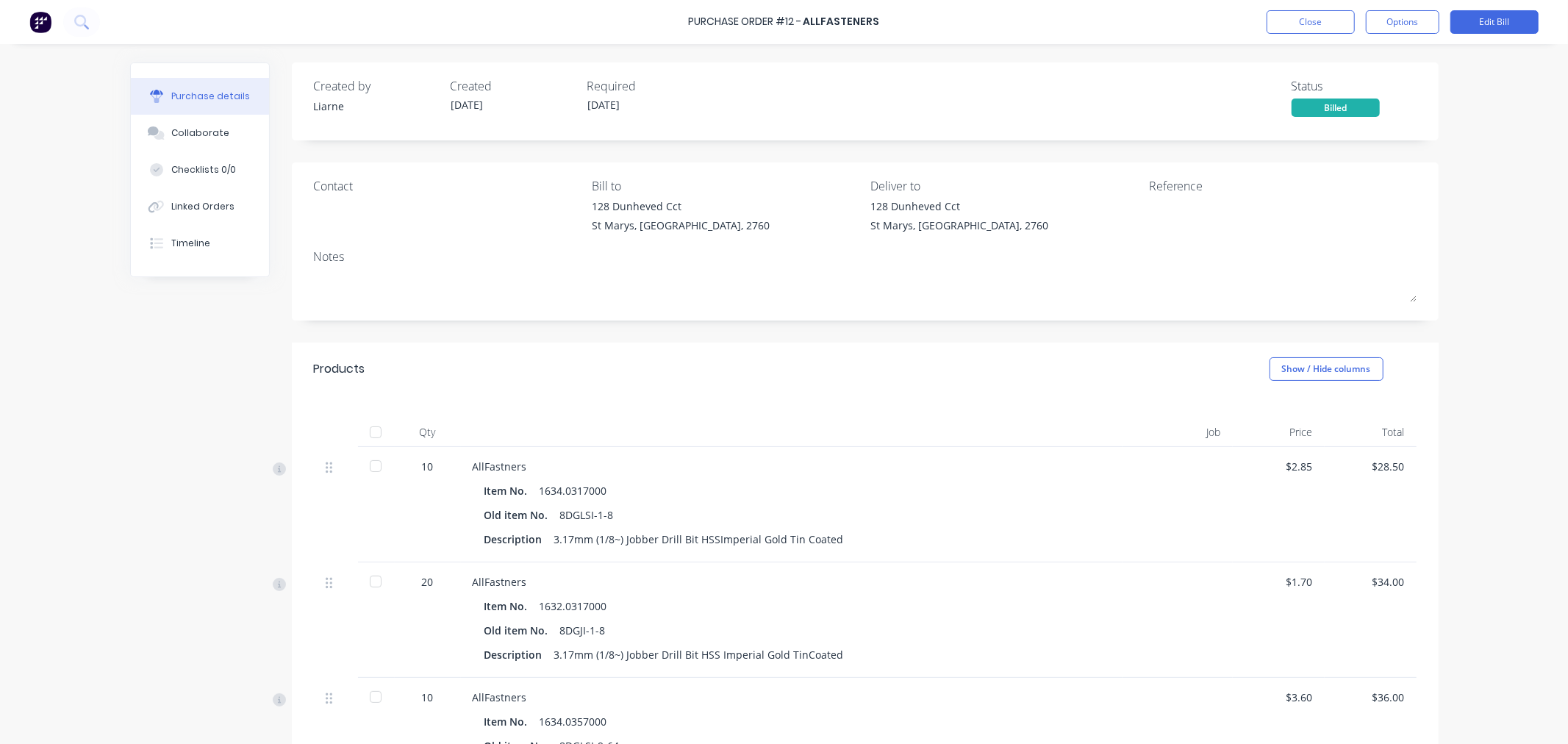
click at [1337, 106] on div "Billed" at bounding box center [1336, 108] width 88 height 19
click at [1318, 10] on button "Close" at bounding box center [1310, 22] width 88 height 23
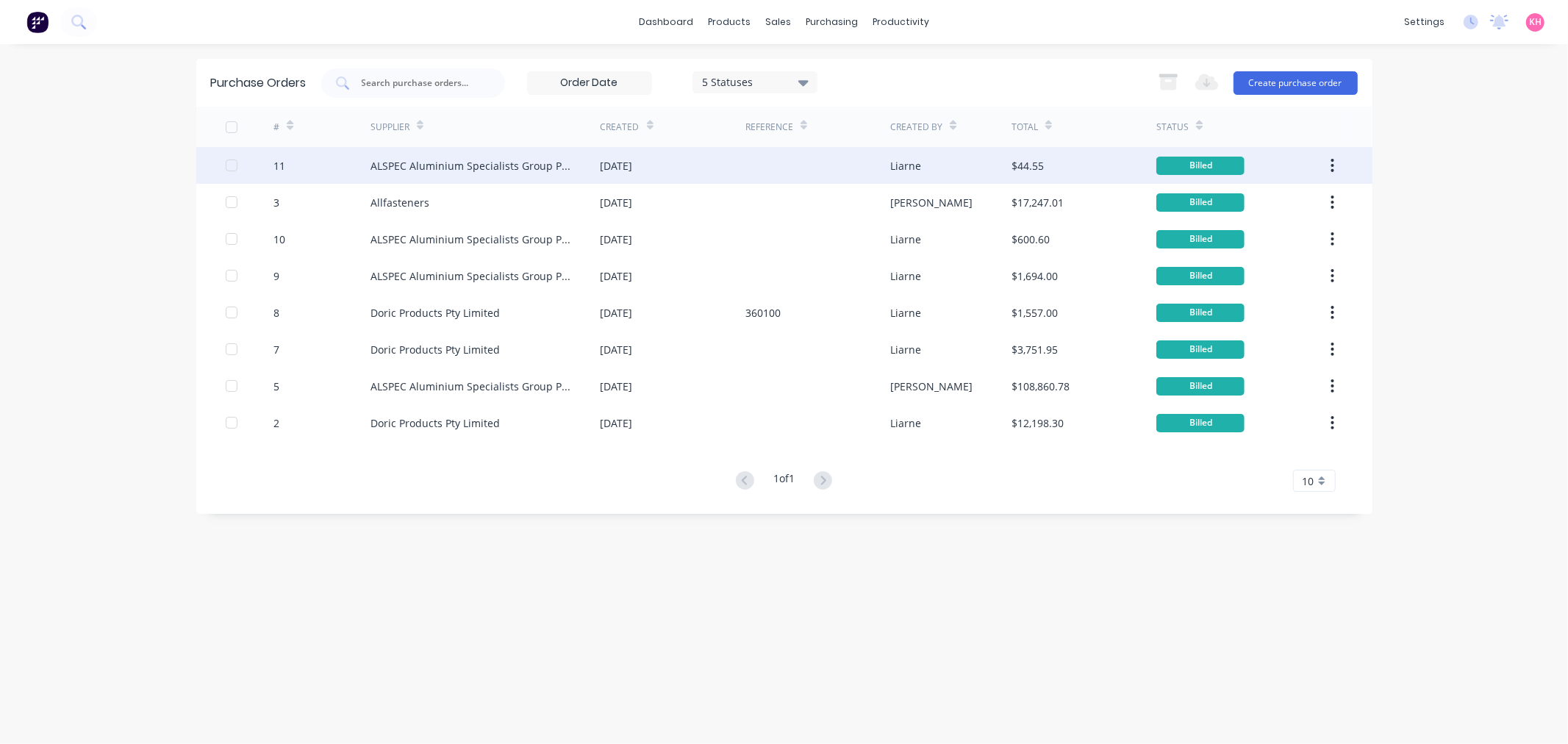
click at [385, 167] on div "ALSPEC Aluminium Specialists Group Pty Ltd" at bounding box center [471, 166] width 201 height 16
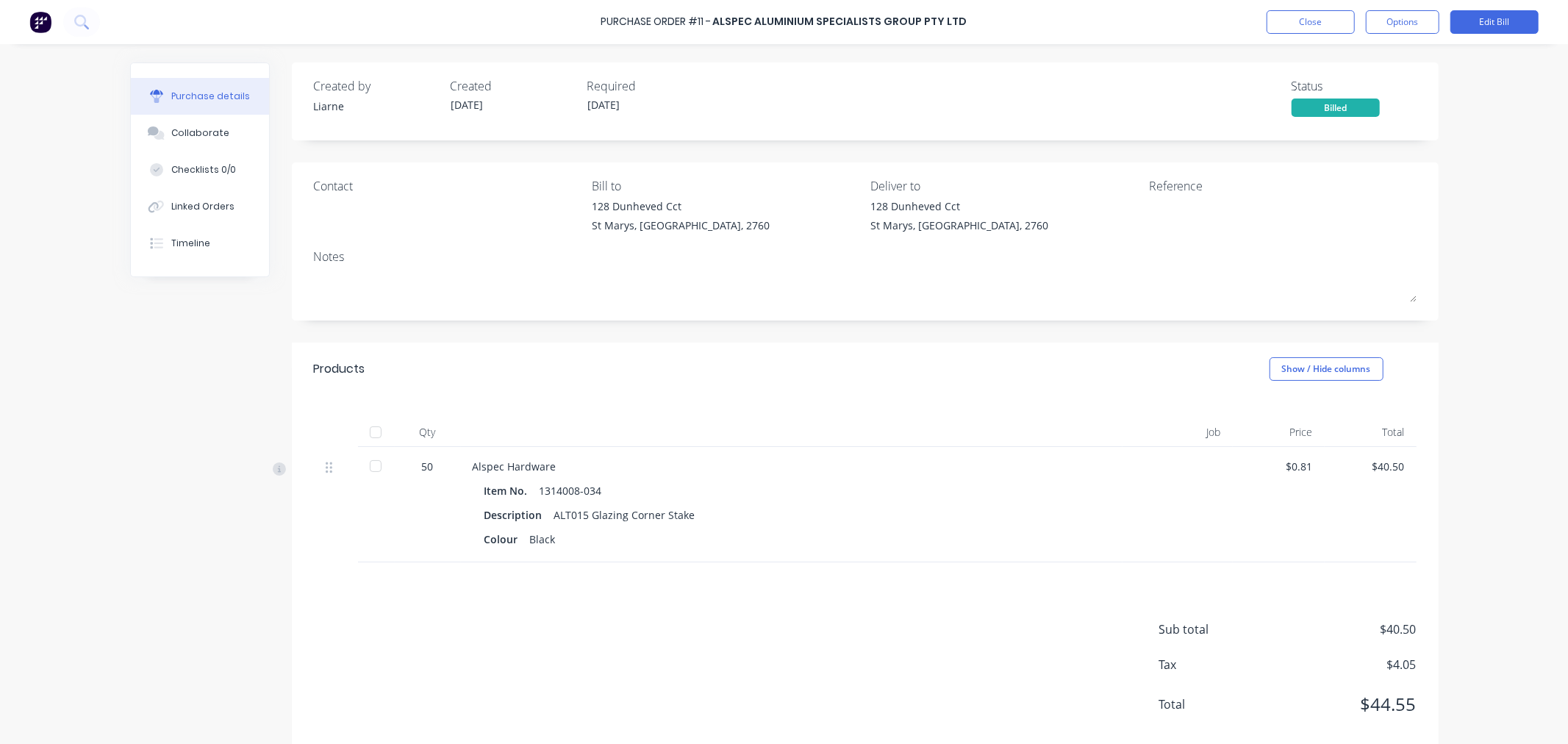
click at [759, 20] on div "ALSPEC Aluminium Specialists Group Pty Ltd" at bounding box center [840, 23] width 254 height 16
click at [866, 19] on div "ALSPEC Aluminium Specialists Group Pty Ltd" at bounding box center [840, 23] width 254 height 16
click at [1424, 19] on button "Options" at bounding box center [1403, 22] width 73 height 23
click at [373, 472] on div at bounding box center [376, 466] width 30 height 30
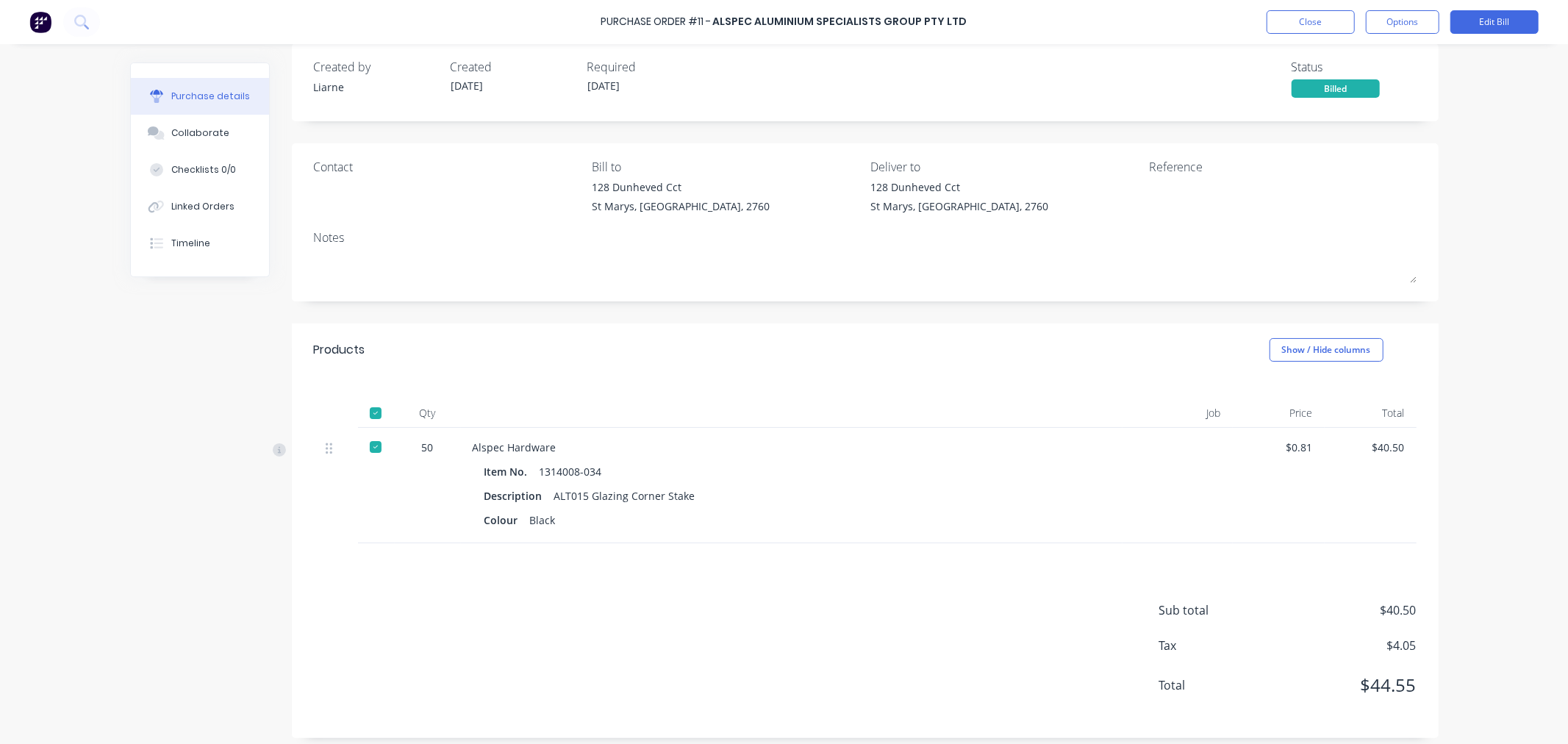
scroll to position [28, 0]
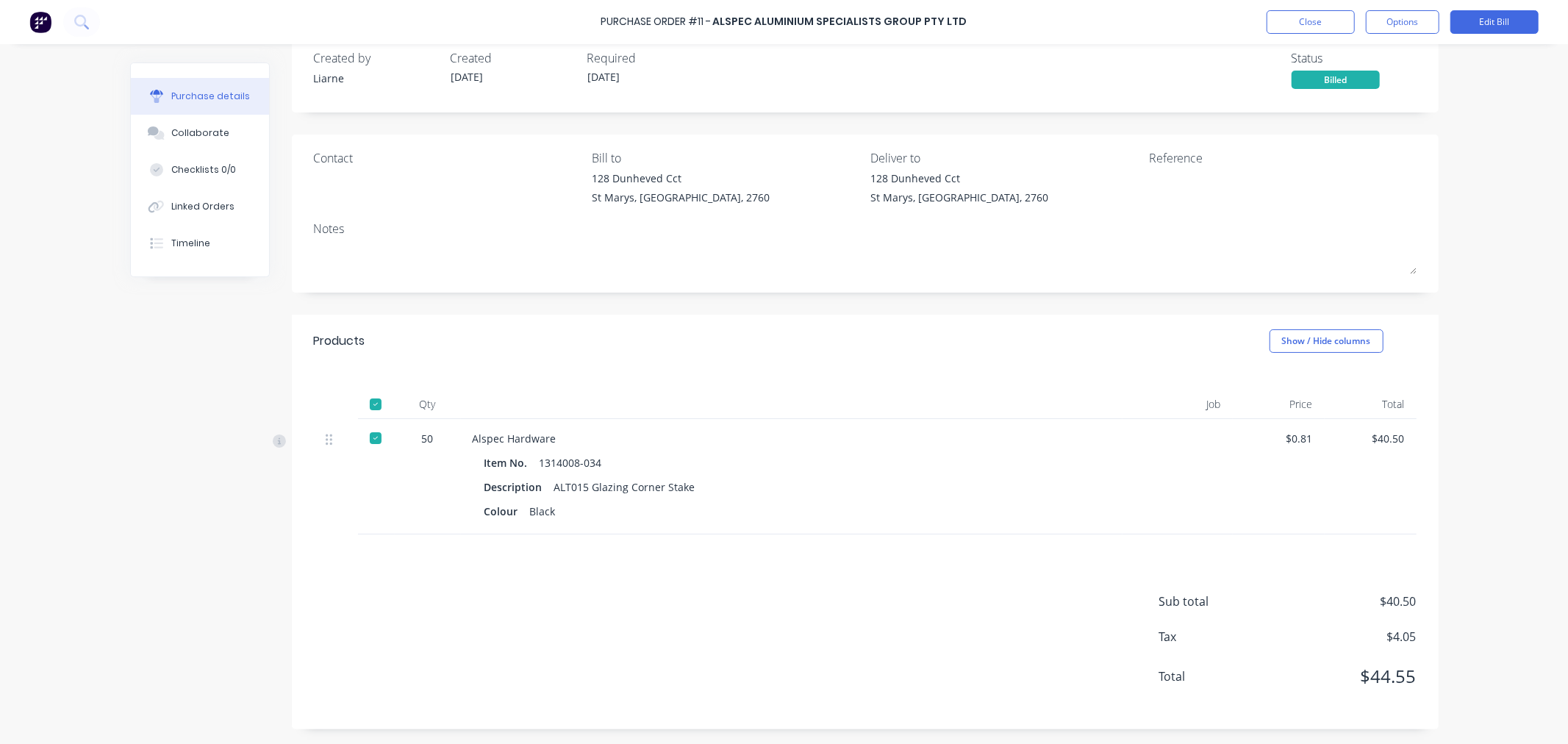
click at [369, 443] on div at bounding box center [376, 438] width 30 height 30
click at [370, 441] on div at bounding box center [376, 438] width 30 height 30
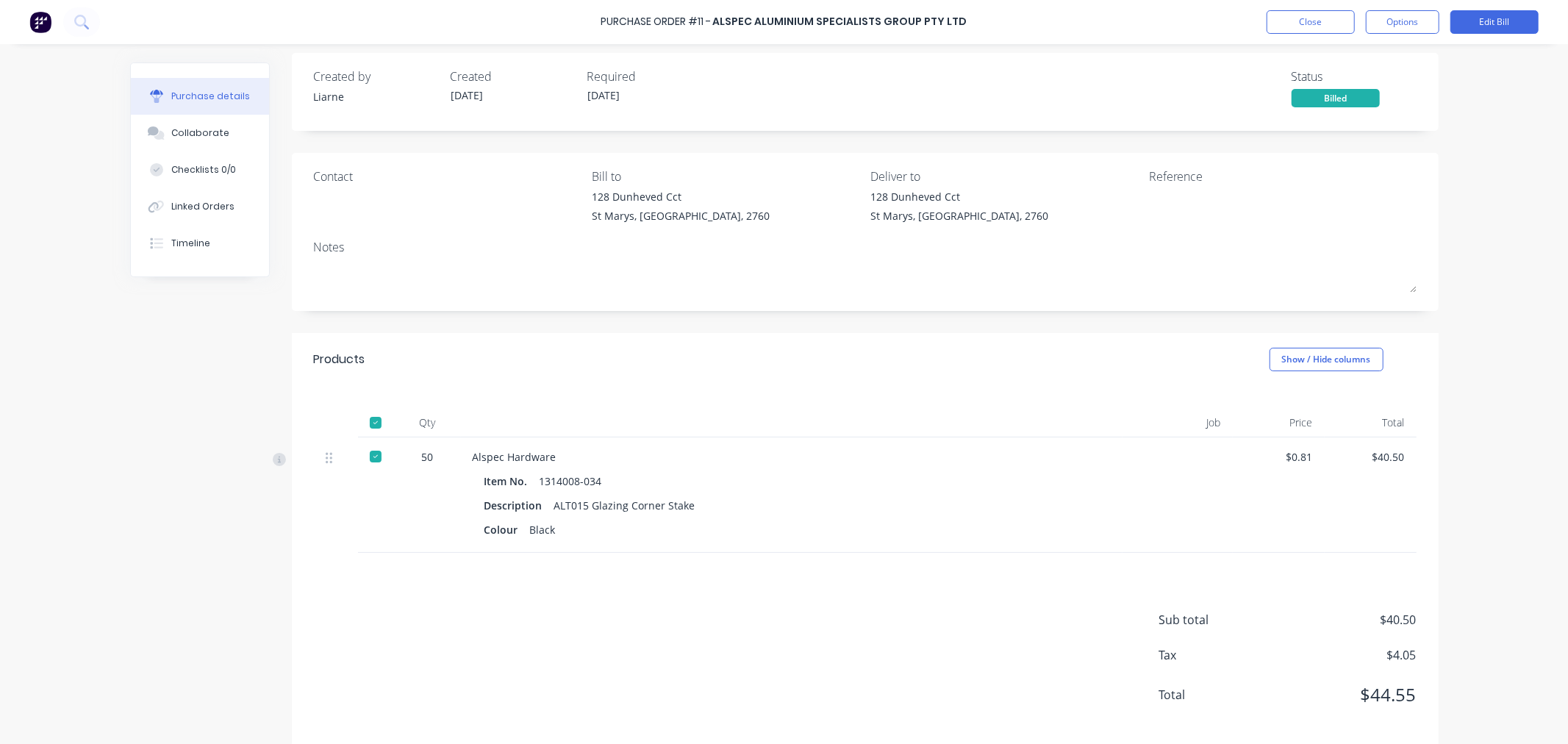
scroll to position [0, 0]
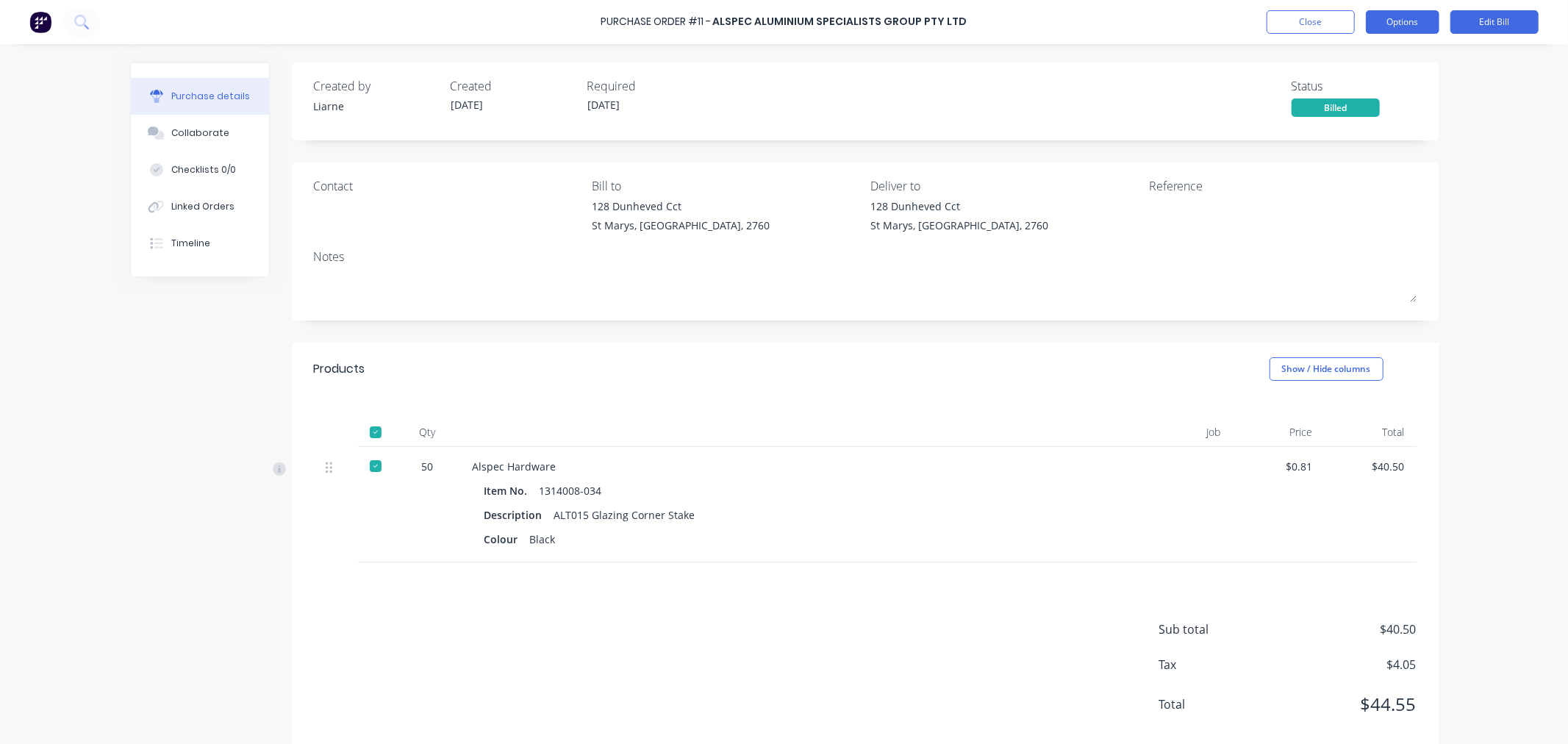
click at [1383, 32] on button "Options" at bounding box center [1403, 22] width 73 height 23
click at [1393, 20] on button "Options" at bounding box center [1403, 22] width 73 height 23
click at [369, 430] on div at bounding box center [376, 432] width 30 height 30
click at [370, 431] on div at bounding box center [376, 432] width 30 height 30
click at [314, 474] on div at bounding box center [336, 505] width 44 height 115
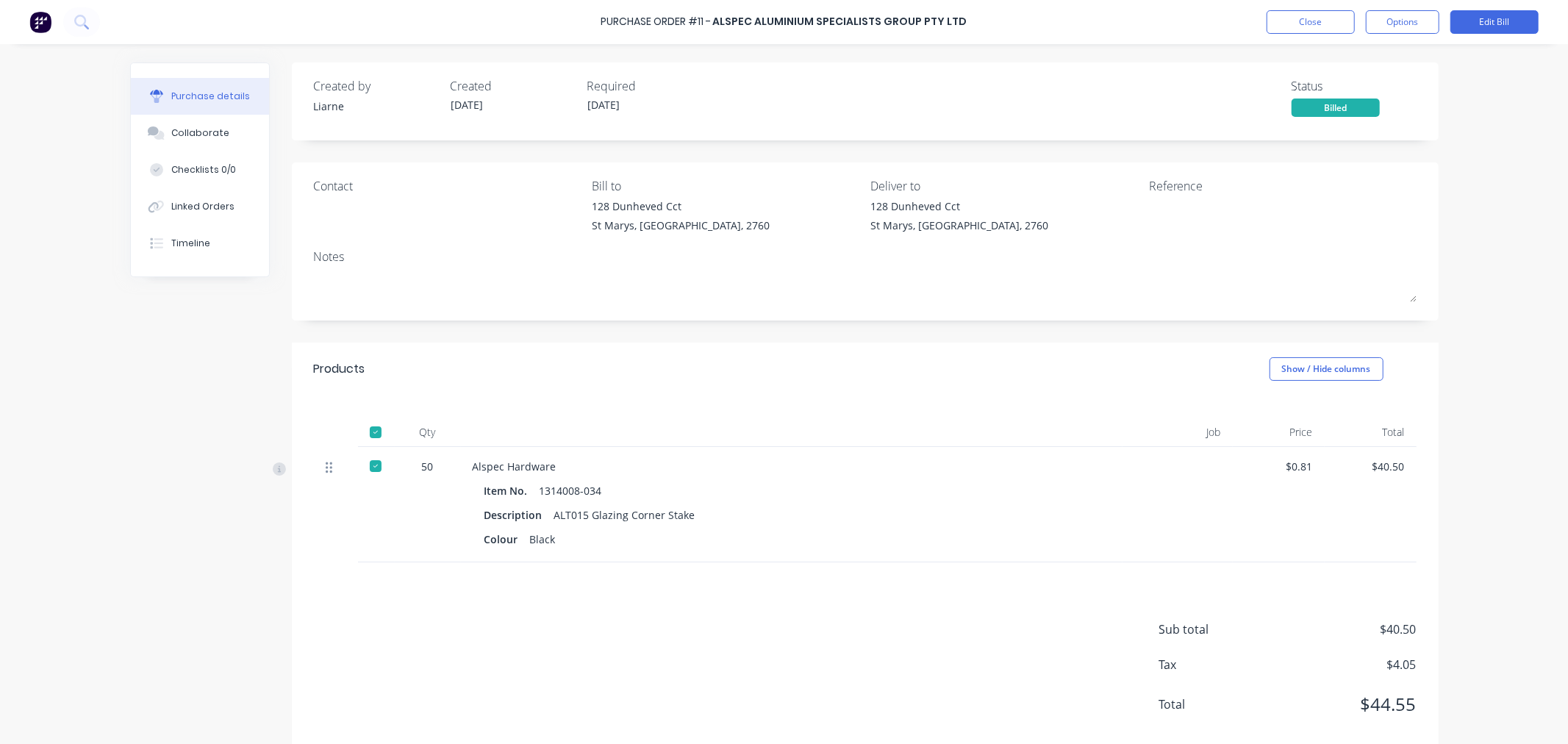
click at [326, 471] on icon at bounding box center [329, 467] width 6 height 13
click at [1325, 372] on button "Show / Hide columns" at bounding box center [1326, 368] width 114 height 23
click at [214, 228] on button "Timeline" at bounding box center [200, 243] width 138 height 37
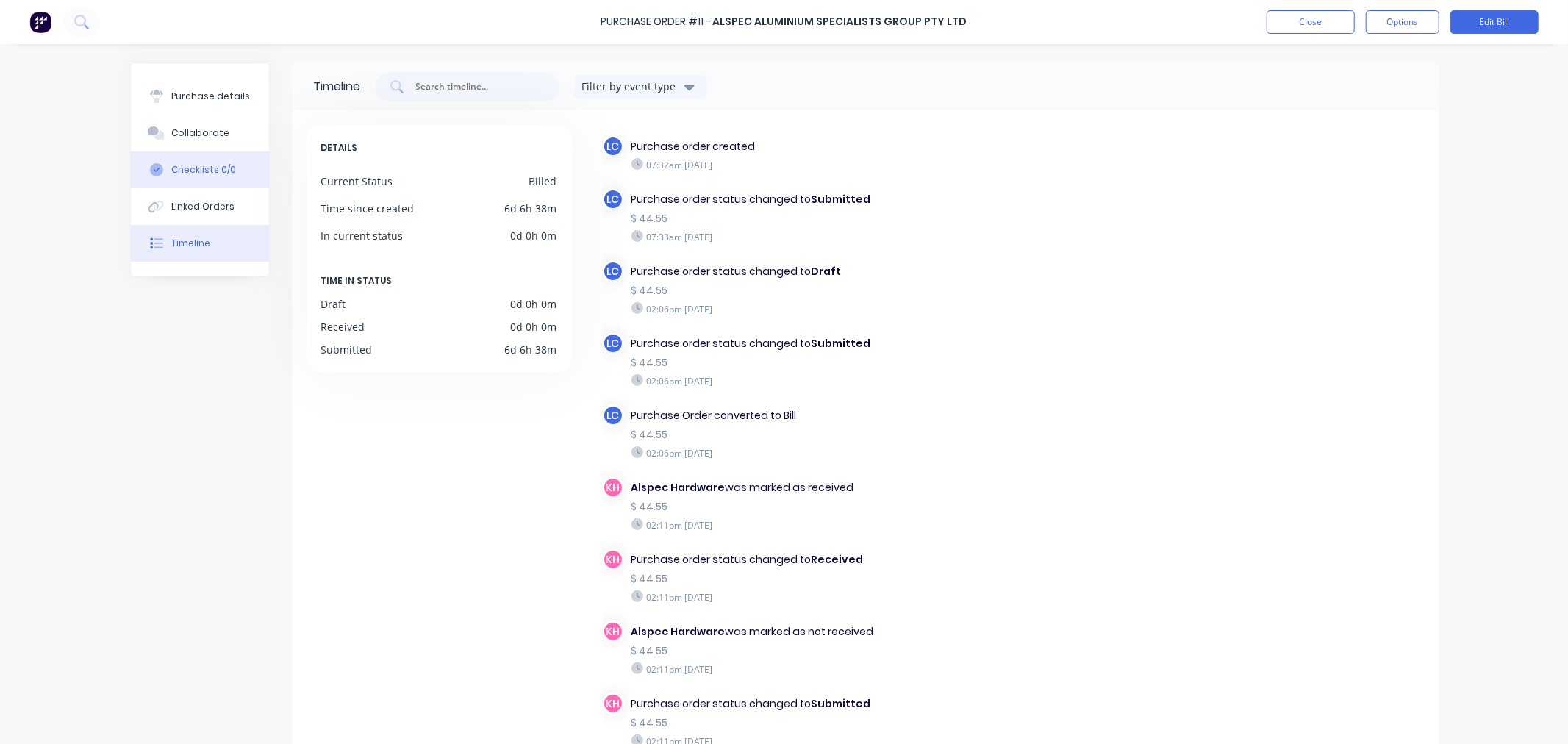
click at [172, 173] on div "Checklists 0/0" at bounding box center [203, 169] width 65 height 13
type textarea "x"
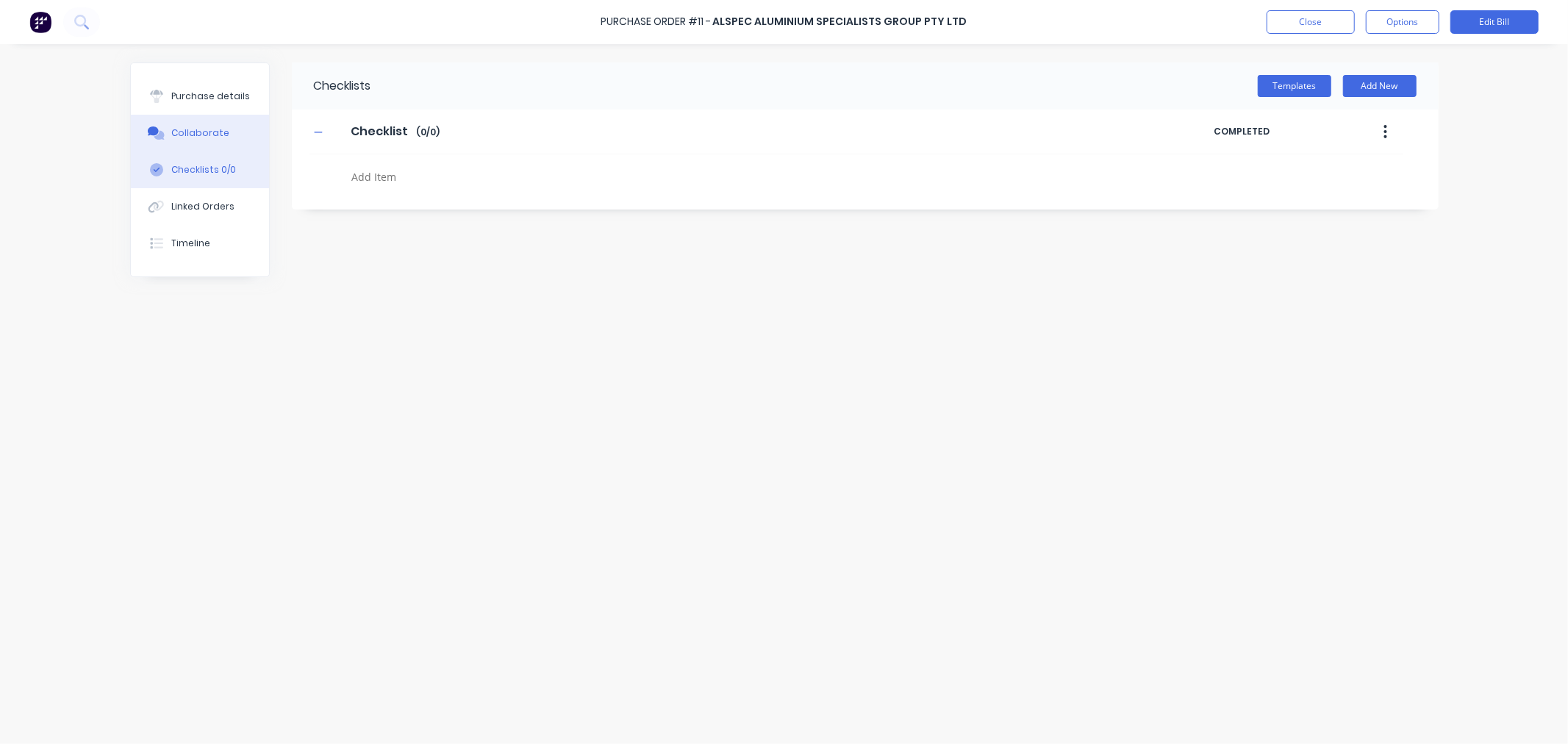
click at [177, 140] on button "Collaborate" at bounding box center [200, 132] width 138 height 37
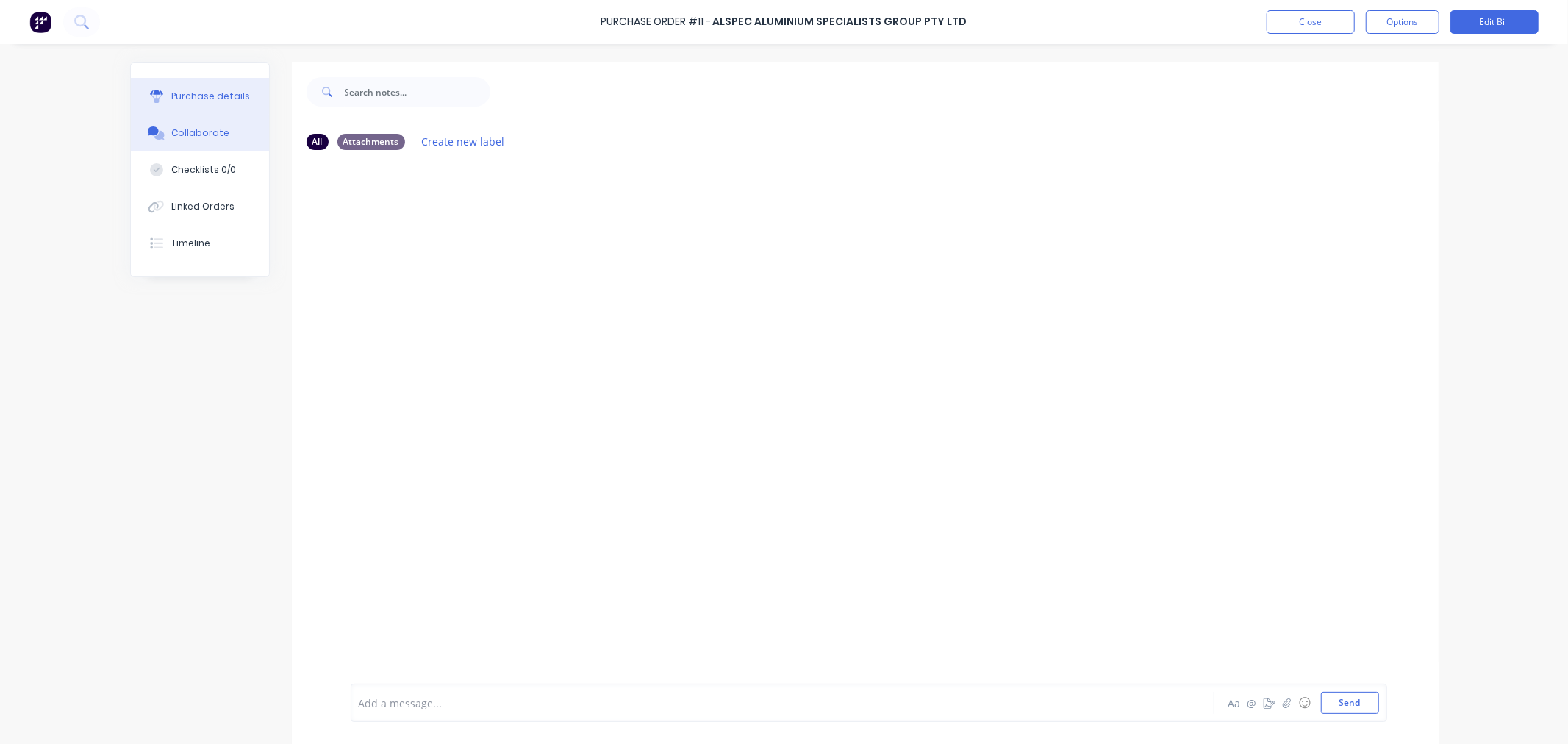
click at [191, 100] on div "Purchase details" at bounding box center [210, 96] width 79 height 13
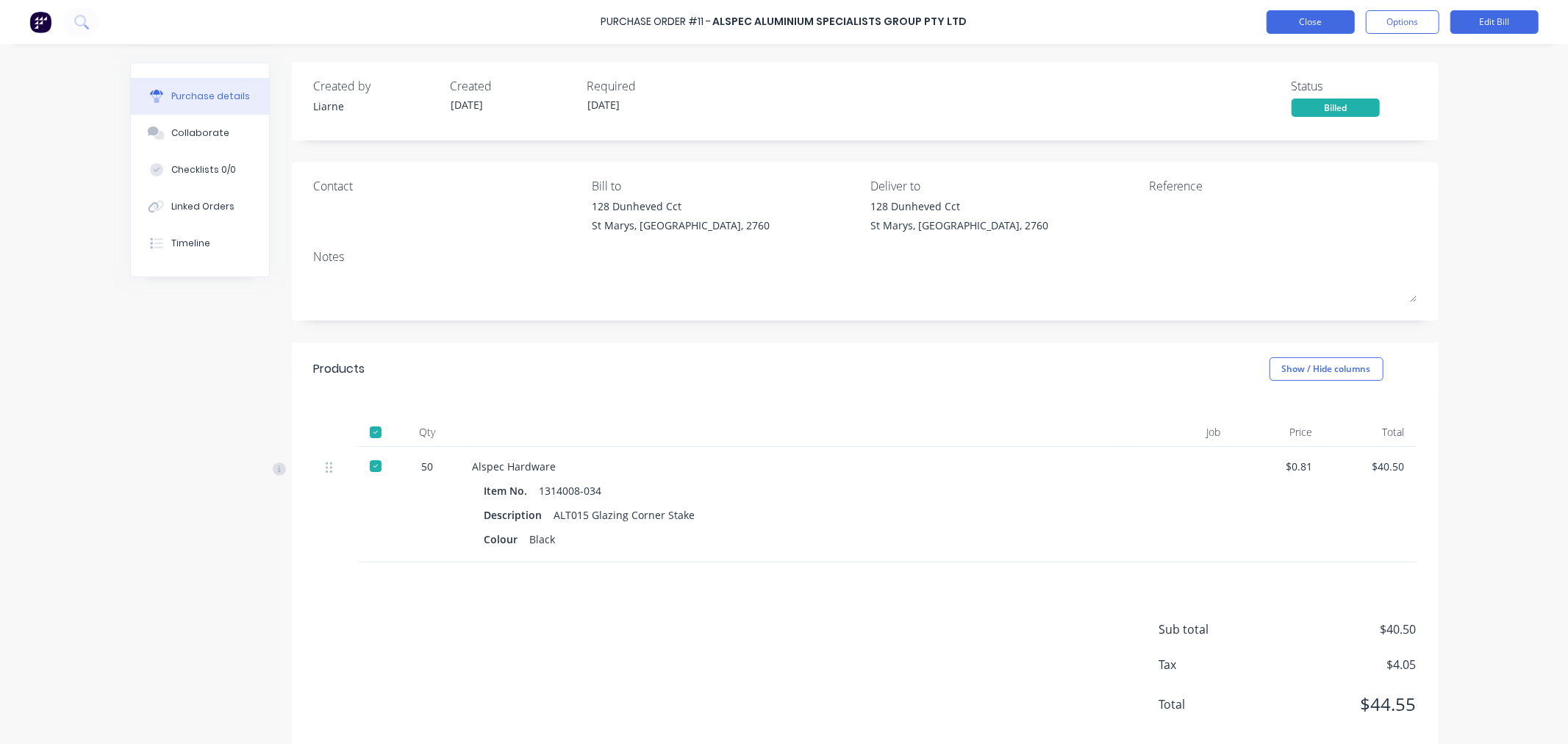
click at [1313, 19] on button "Close" at bounding box center [1310, 22] width 88 height 23
